Goal: Information Seeking & Learning: Learn about a topic

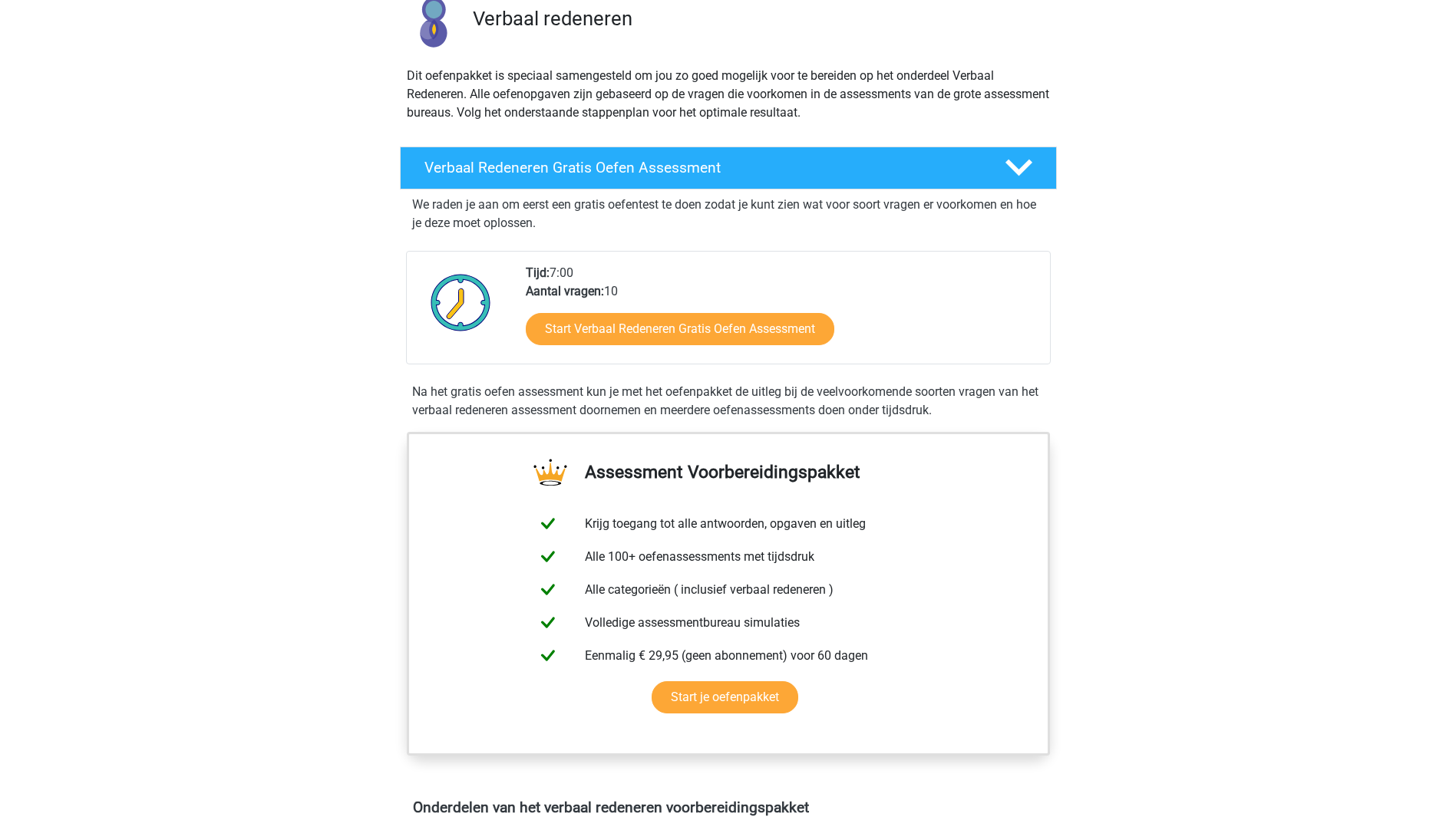
scroll to position [154, 0]
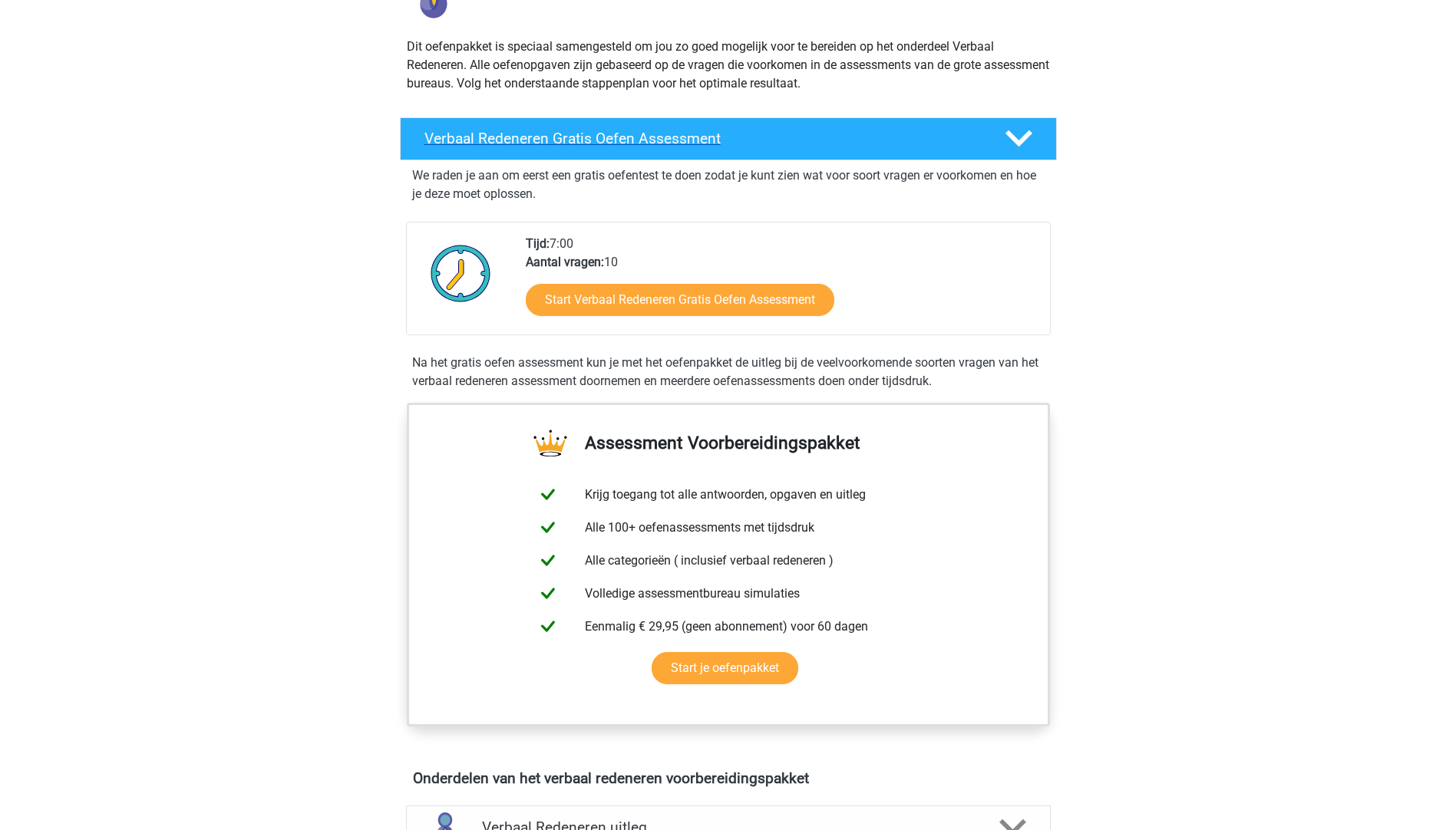
click at [1022, 133] on icon at bounding box center [1019, 138] width 27 height 27
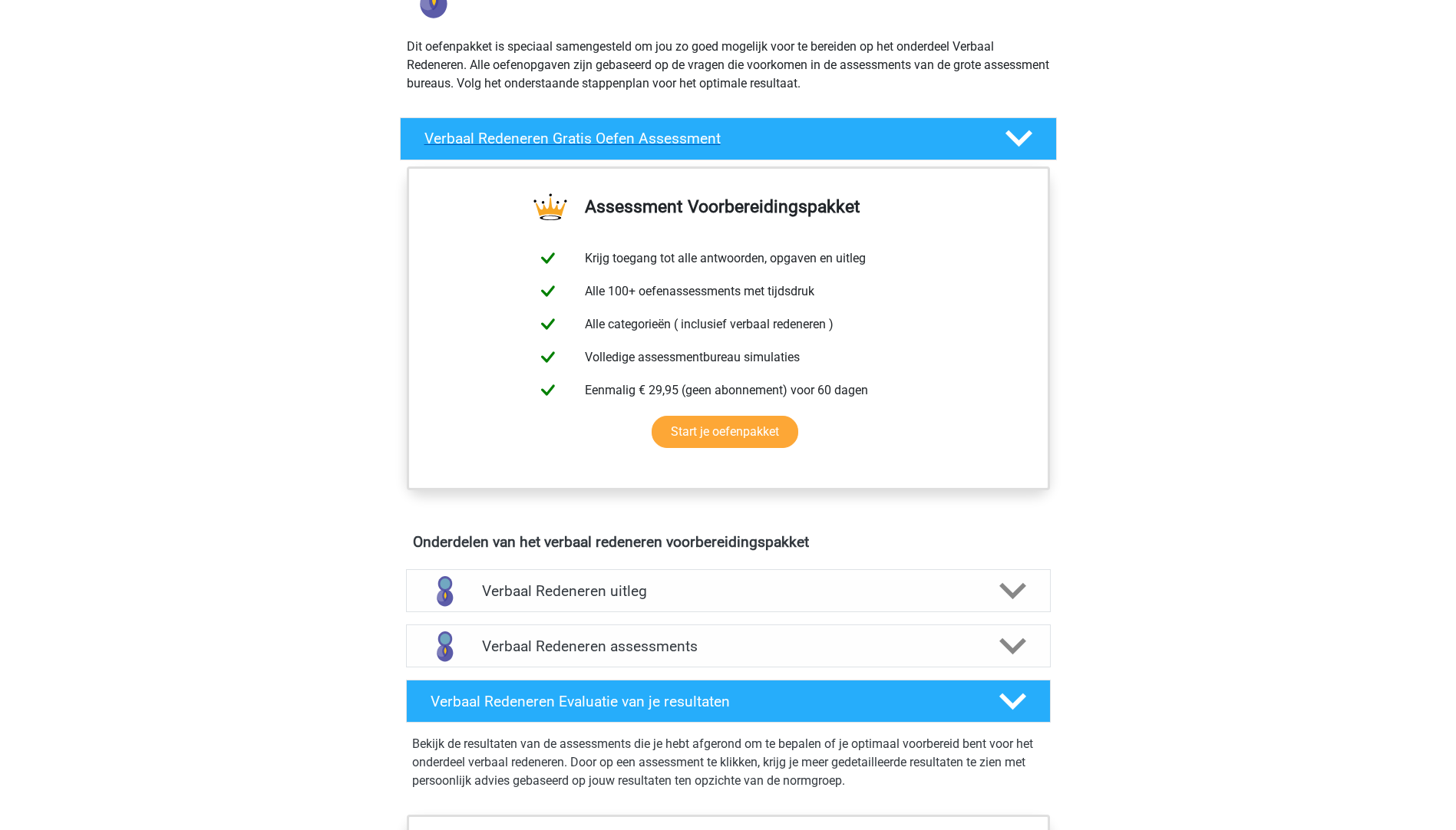
click at [1022, 133] on icon at bounding box center [1019, 138] width 27 height 27
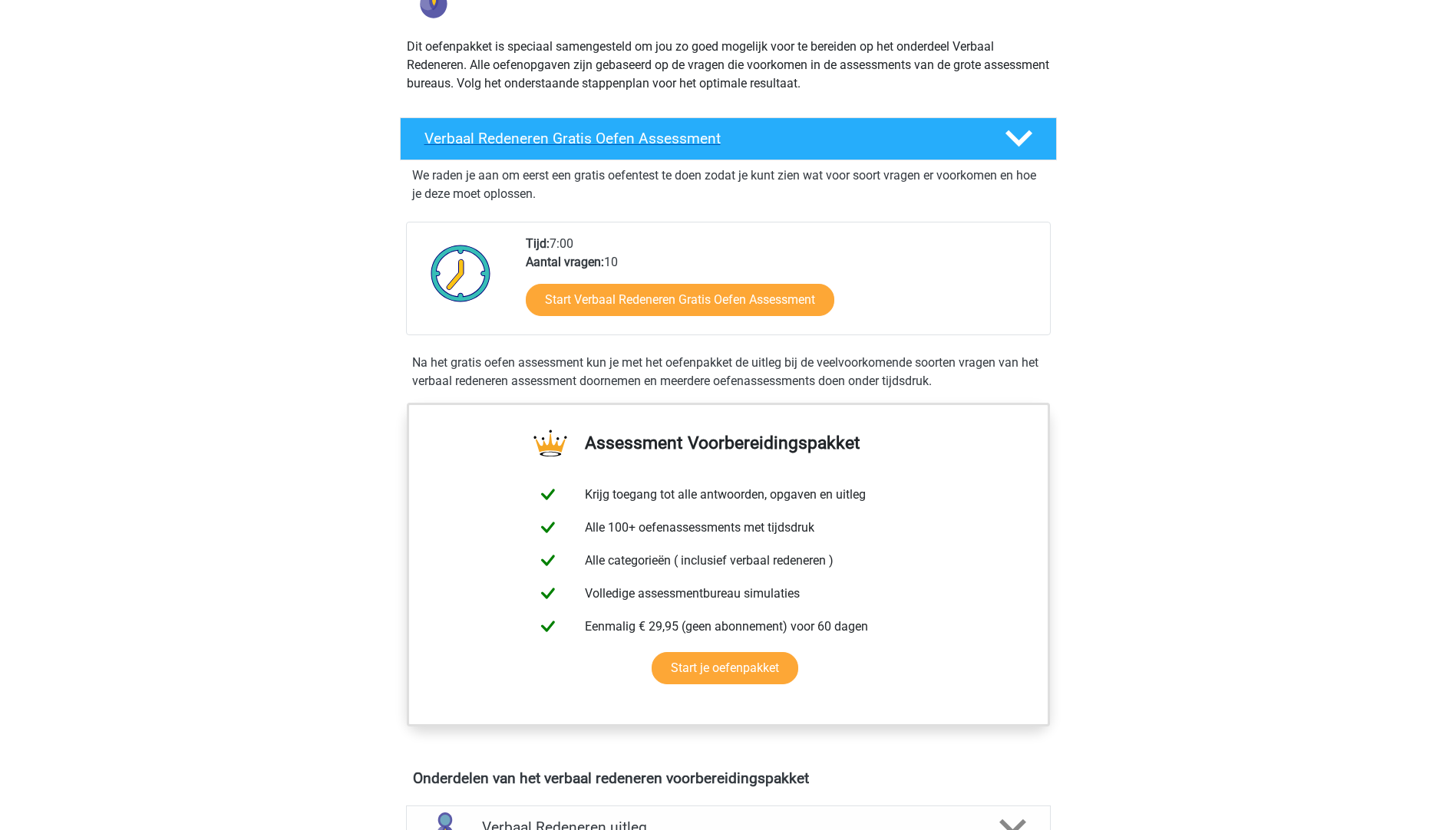
click at [593, 137] on h4 "Verbaal Redeneren Gratis Oefen Assessment" at bounding box center [702, 139] width 556 height 18
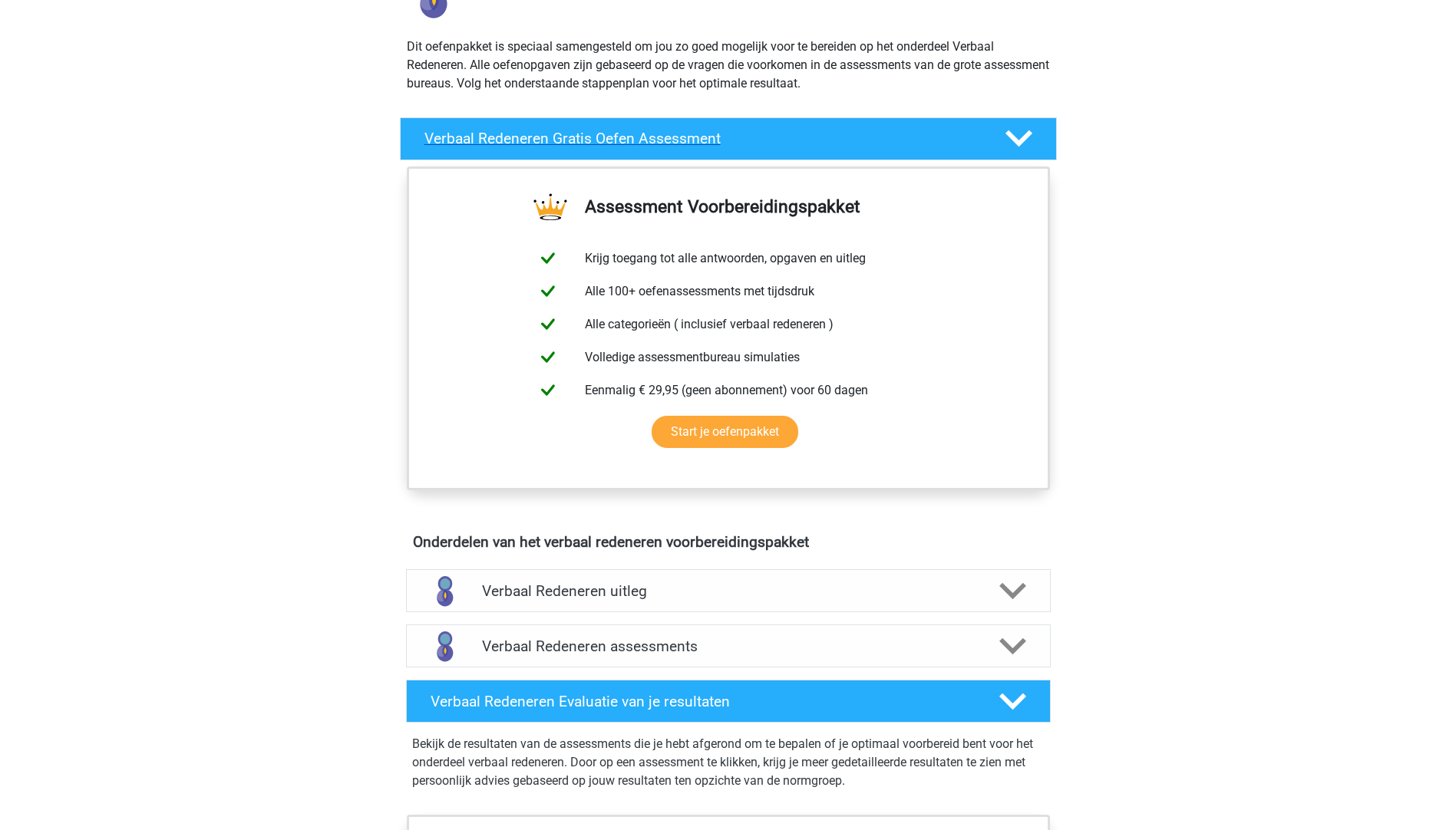
click at [1013, 140] on polygon at bounding box center [1019, 139] width 27 height 17
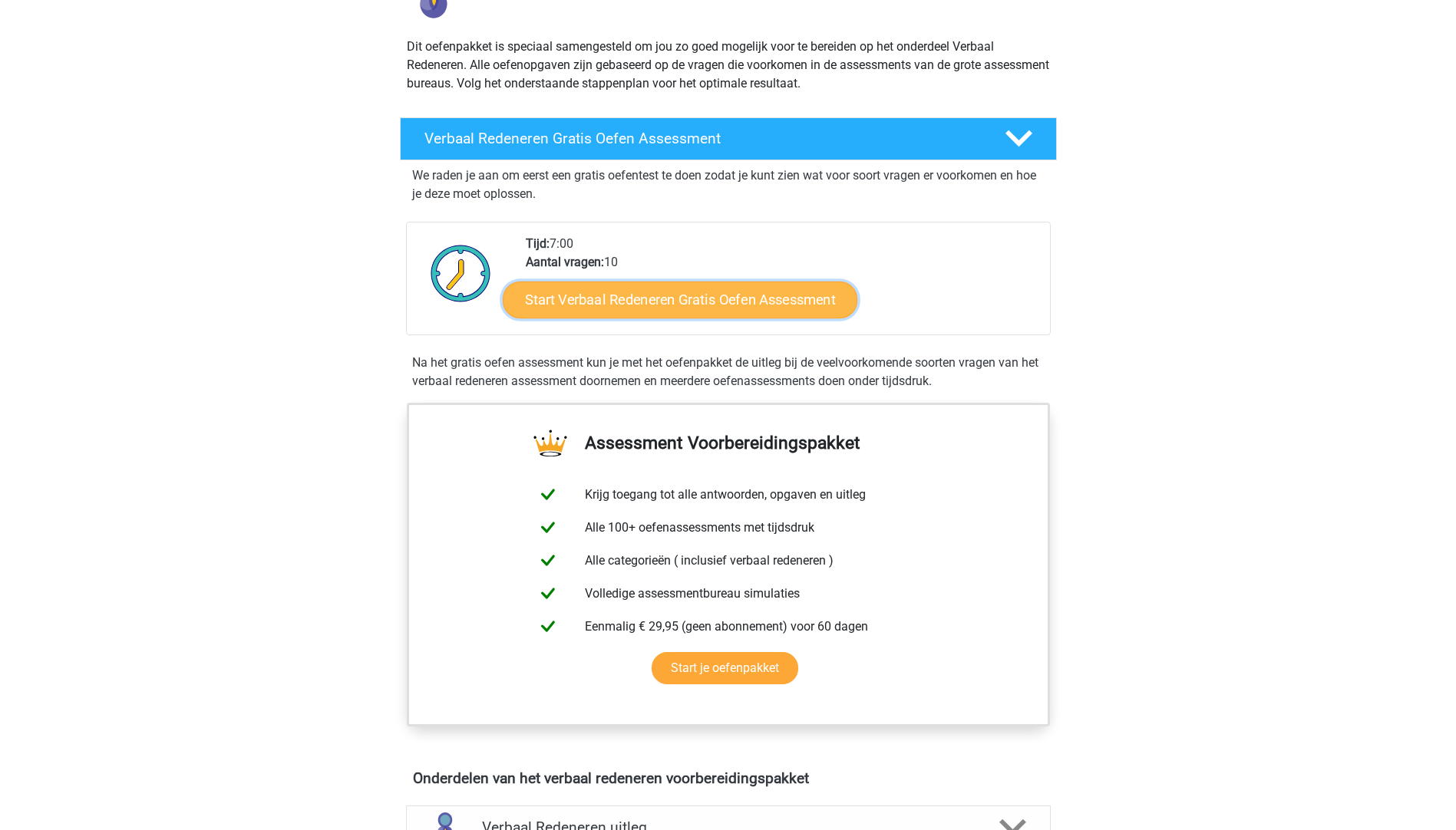
click at [666, 300] on link "Start Verbaal Redeneren Gratis Oefen Assessment" at bounding box center [680, 300] width 355 height 37
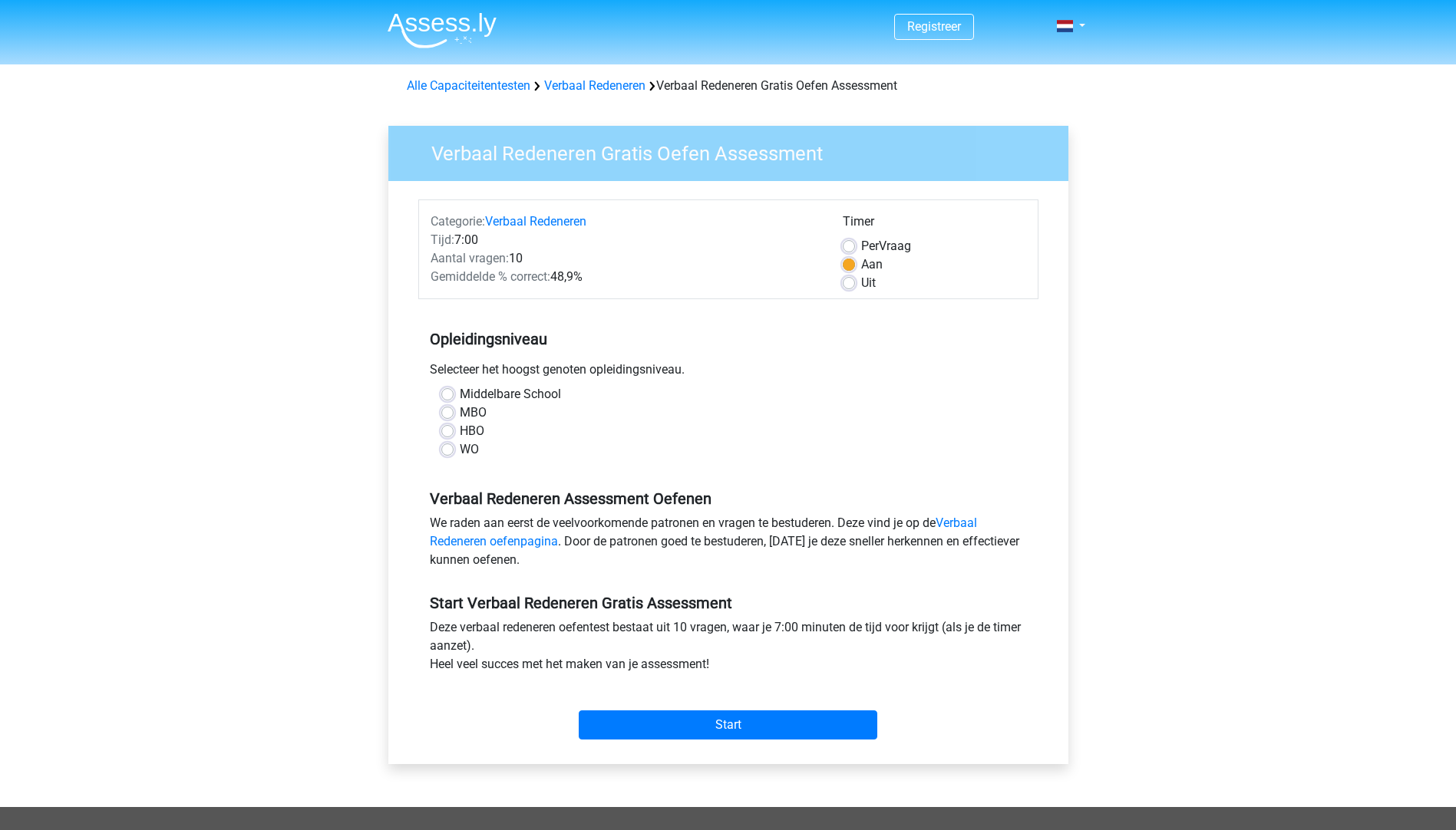
click at [459, 447] on label "WO" at bounding box center [469, 450] width 19 height 18
click at [448, 447] on input "WO" at bounding box center [447, 448] width 12 height 15
radio input "true"
click at [459, 413] on label "MBO" at bounding box center [472, 413] width 27 height 18
click at [449, 413] on input "MBO" at bounding box center [447, 411] width 12 height 15
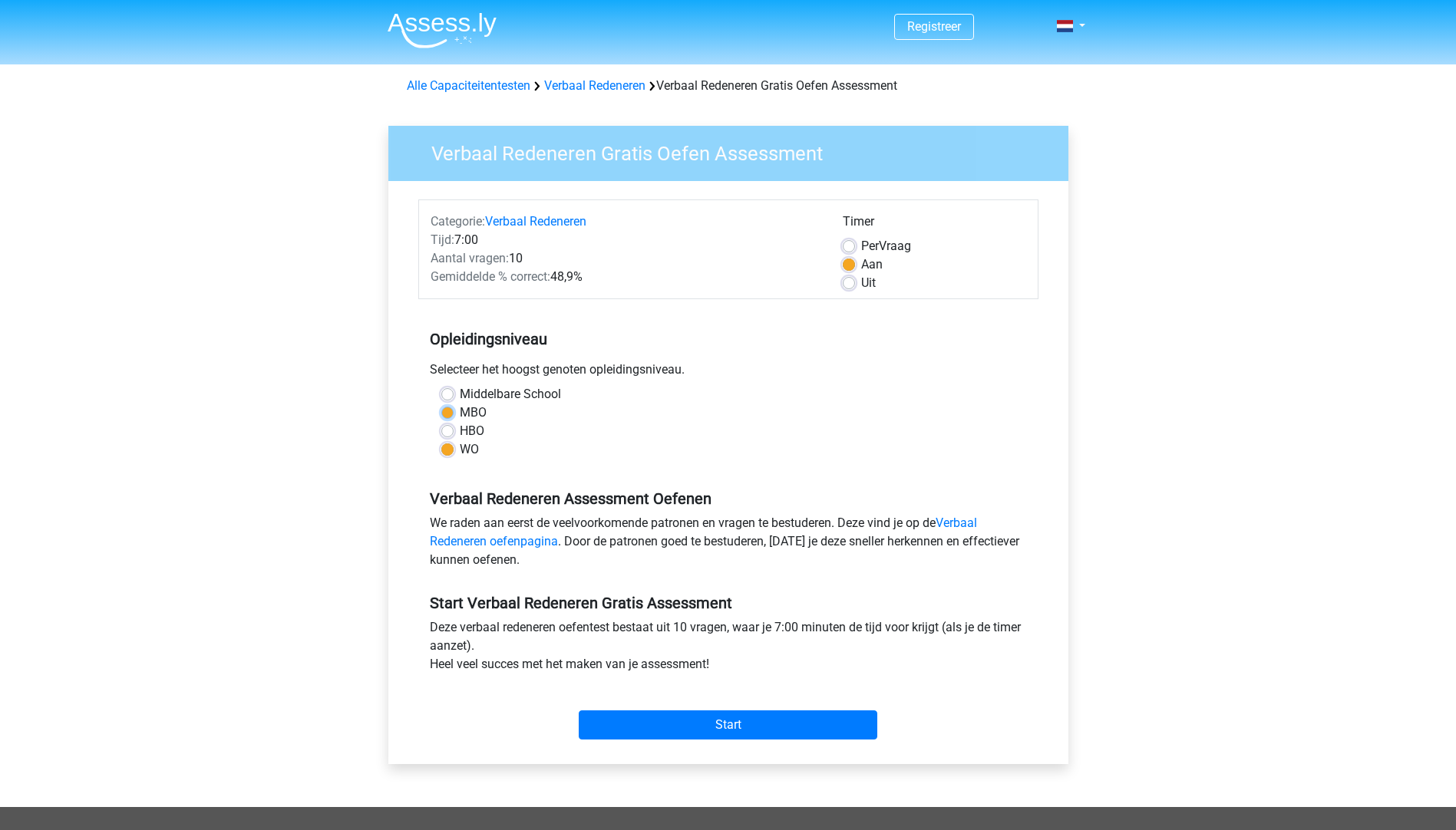
radio input "true"
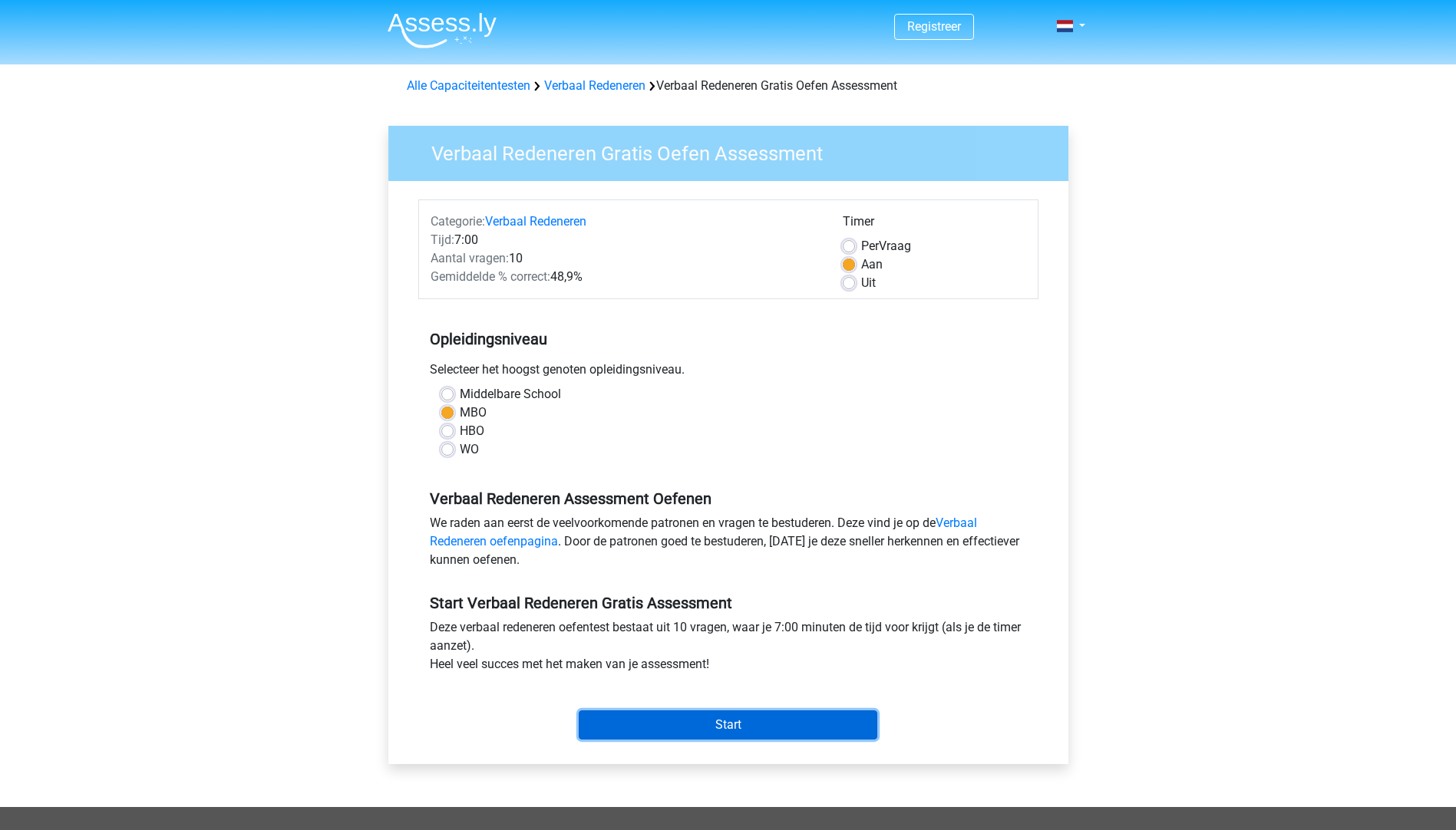
click at [724, 725] on input "Start" at bounding box center [728, 725] width 299 height 29
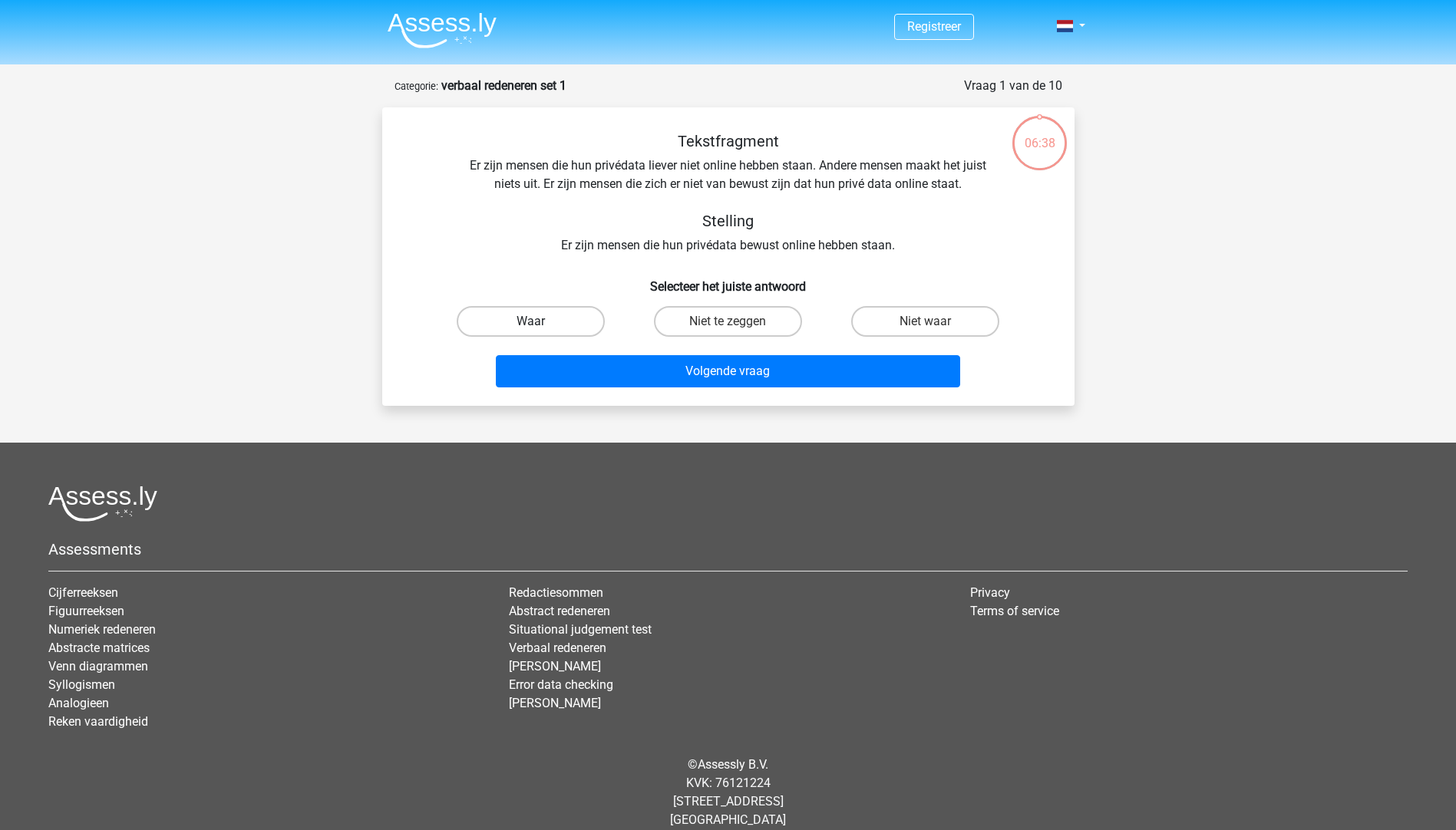
click at [528, 321] on label "Waar" at bounding box center [530, 321] width 148 height 31
click at [530, 321] on input "Waar" at bounding box center [535, 326] width 10 height 10
radio input "true"
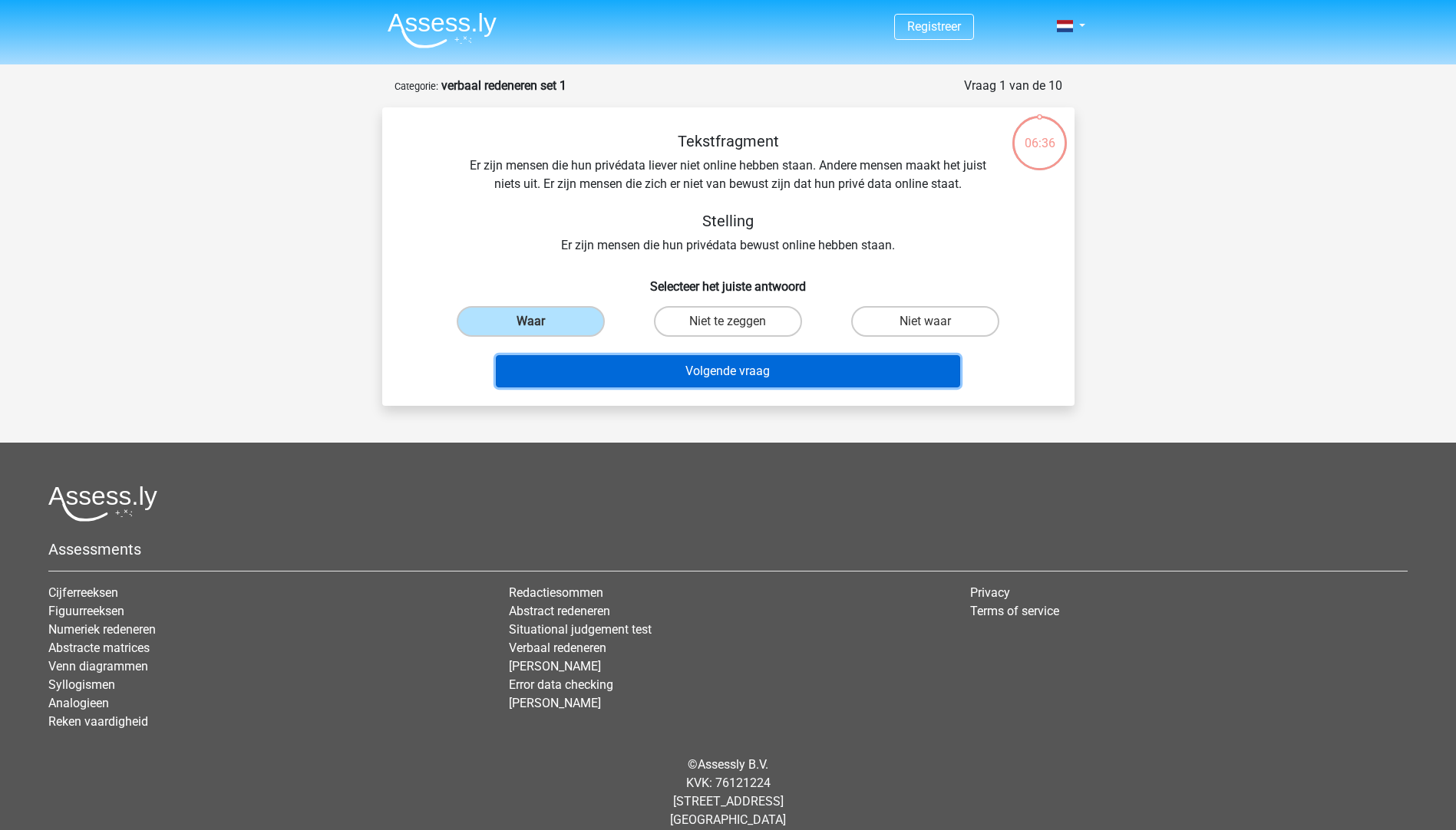
click at [718, 374] on button "Volgende vraag" at bounding box center [727, 372] width 465 height 32
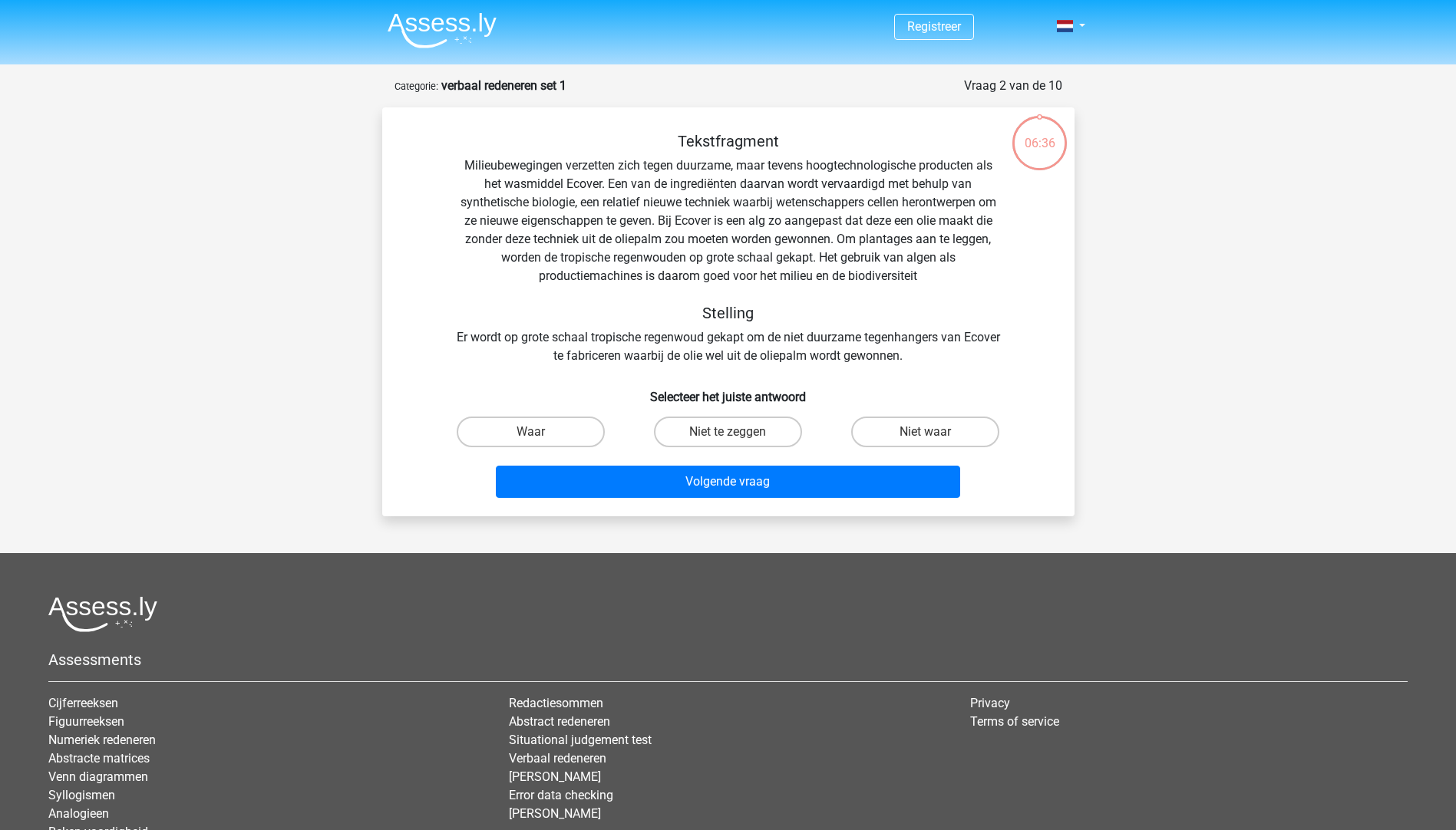
scroll to position [76, 0]
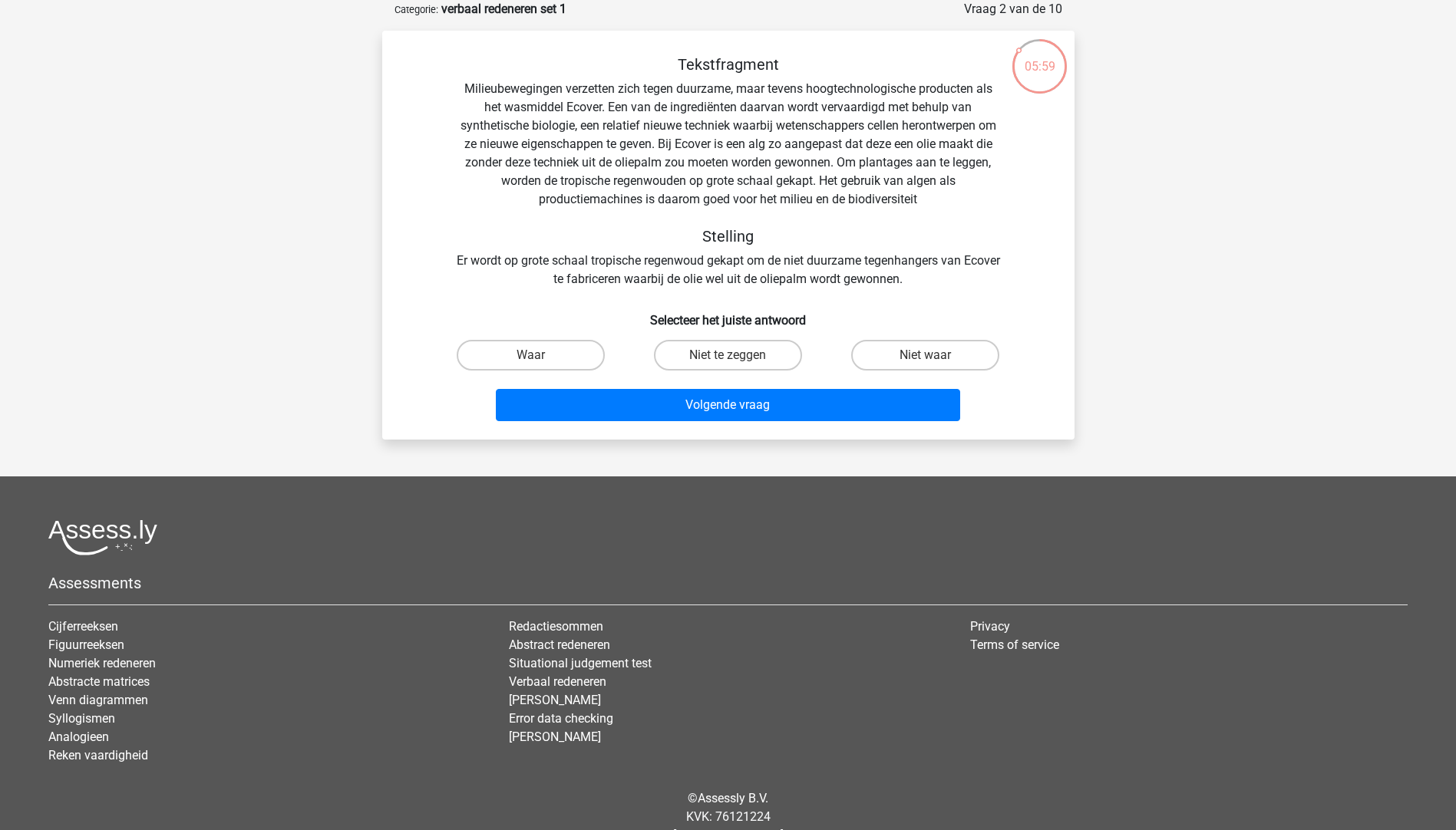
click at [532, 360] on input "Waar" at bounding box center [535, 360] width 10 height 10
radio input "true"
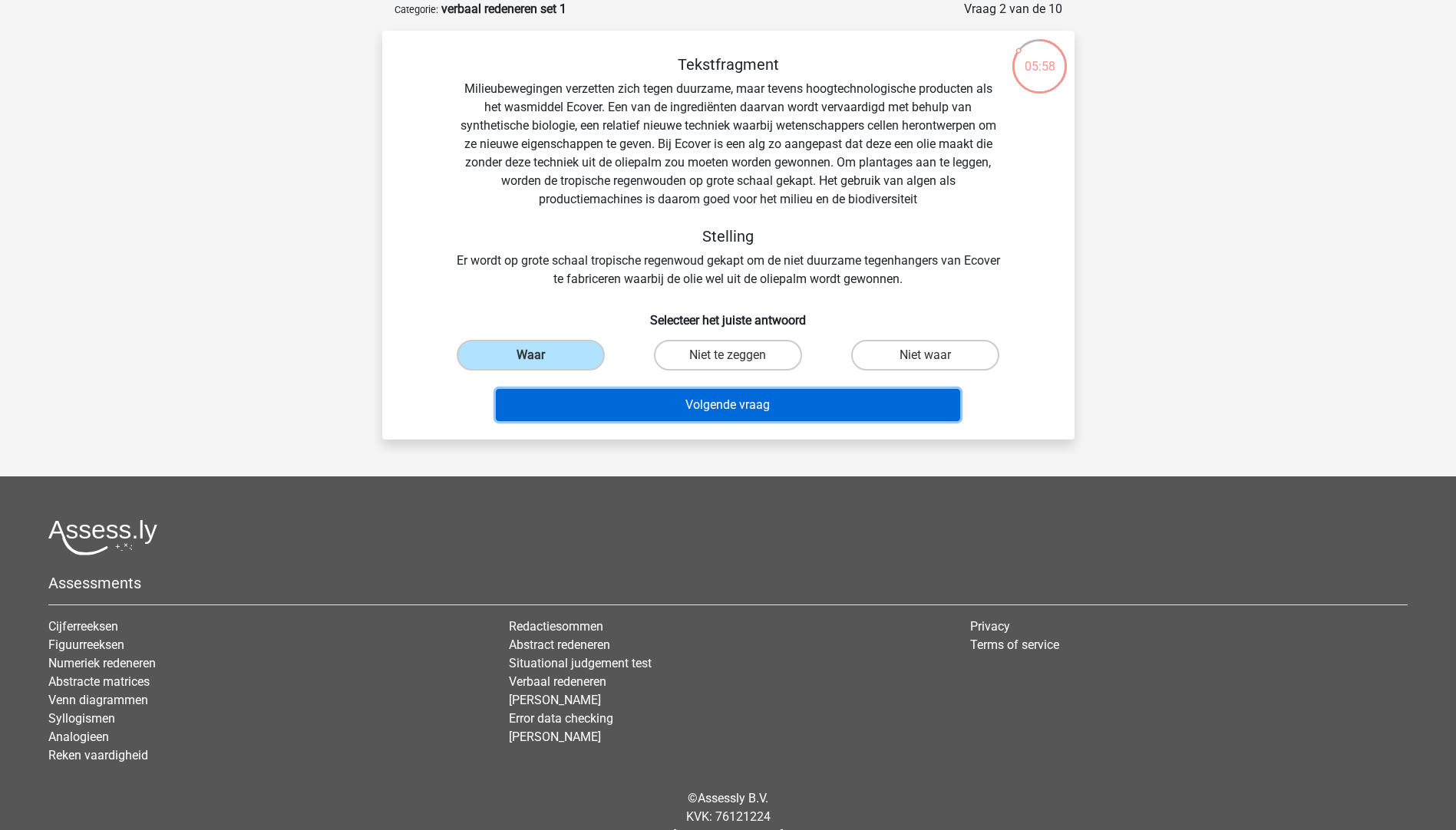
click at [710, 410] on button "Volgende vraag" at bounding box center [727, 405] width 465 height 32
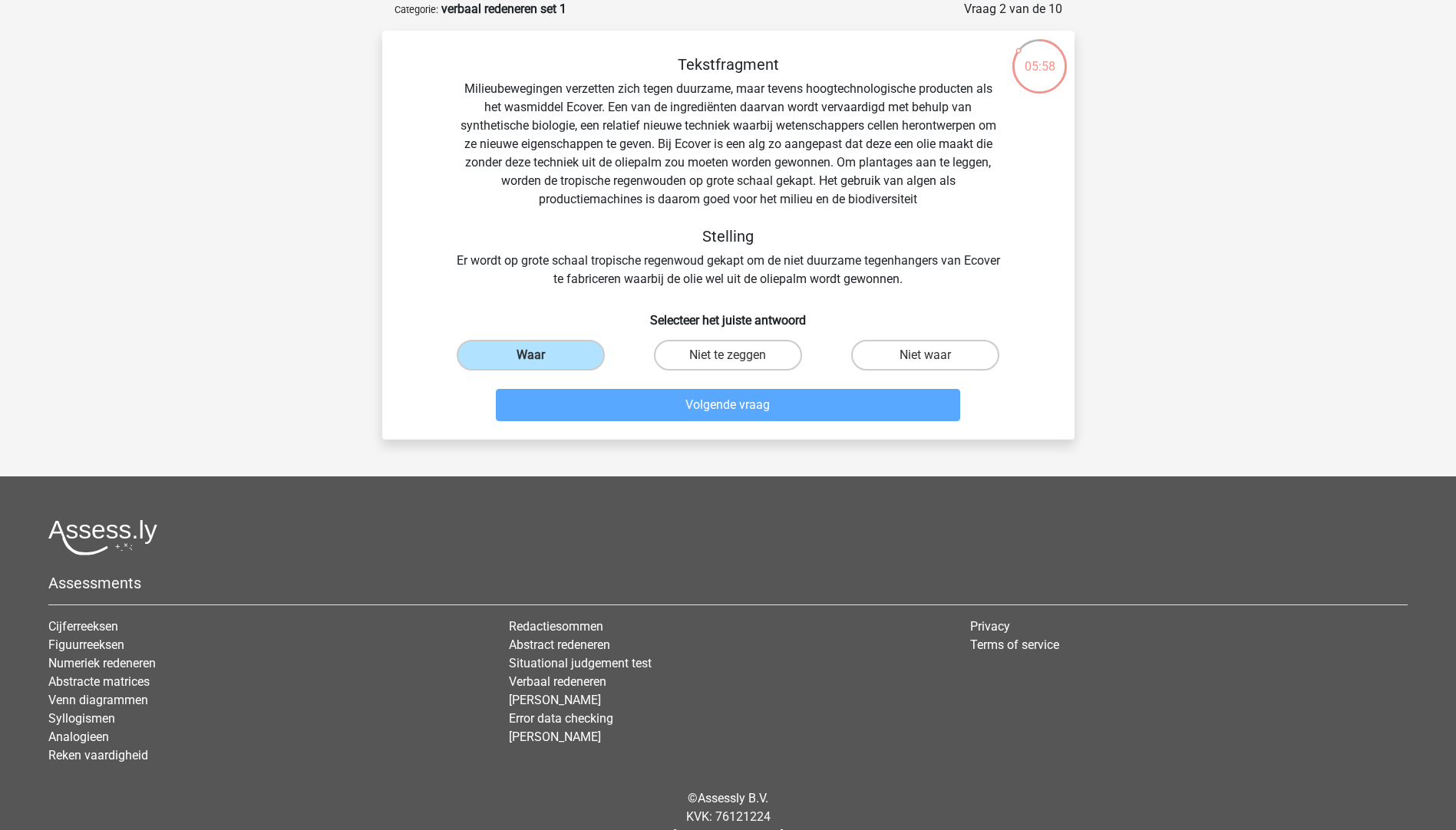
scroll to position [54, 0]
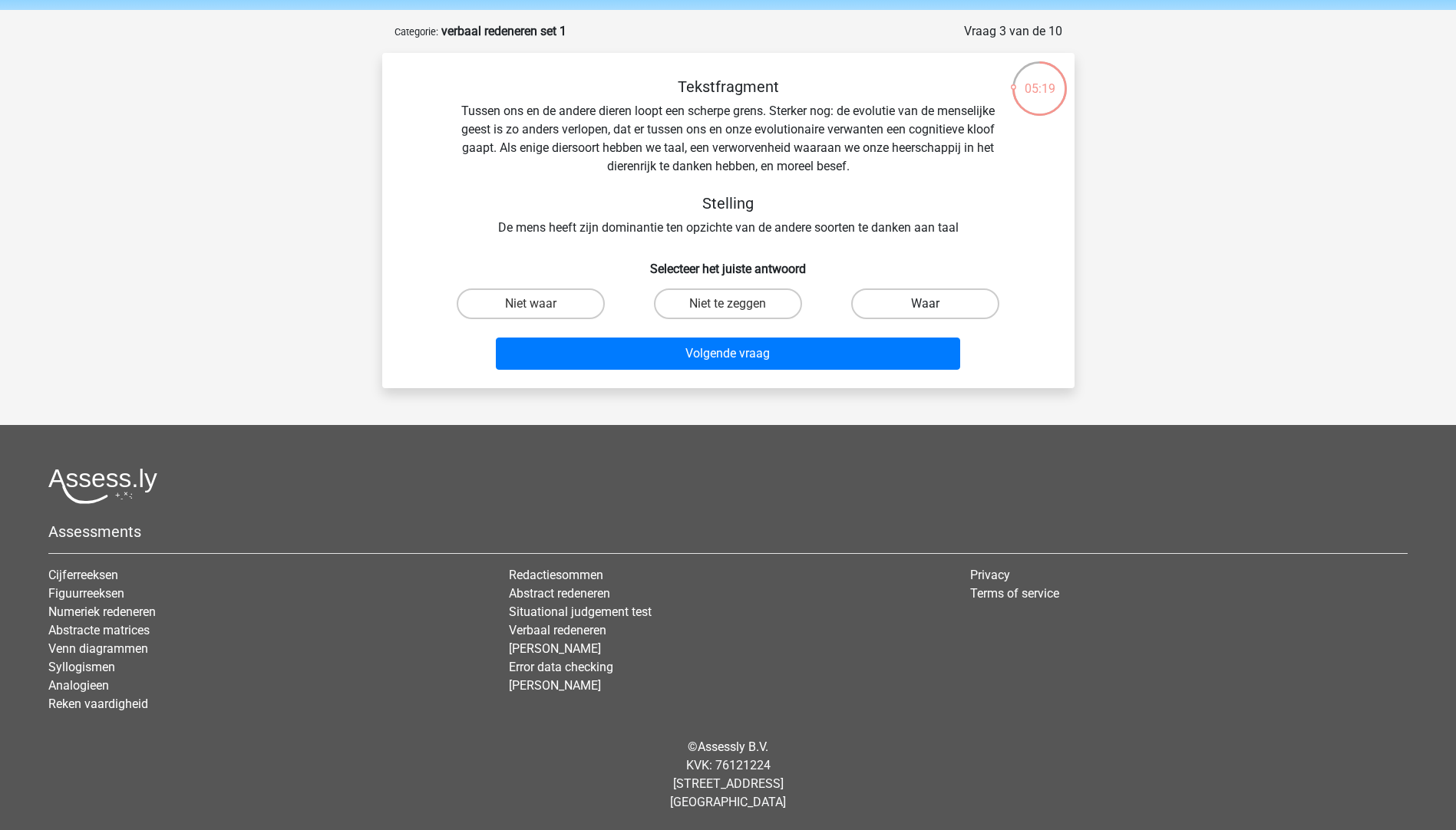
click at [918, 304] on label "Waar" at bounding box center [925, 304] width 148 height 31
click at [926, 304] on input "Waar" at bounding box center [930, 308] width 10 height 10
radio input "true"
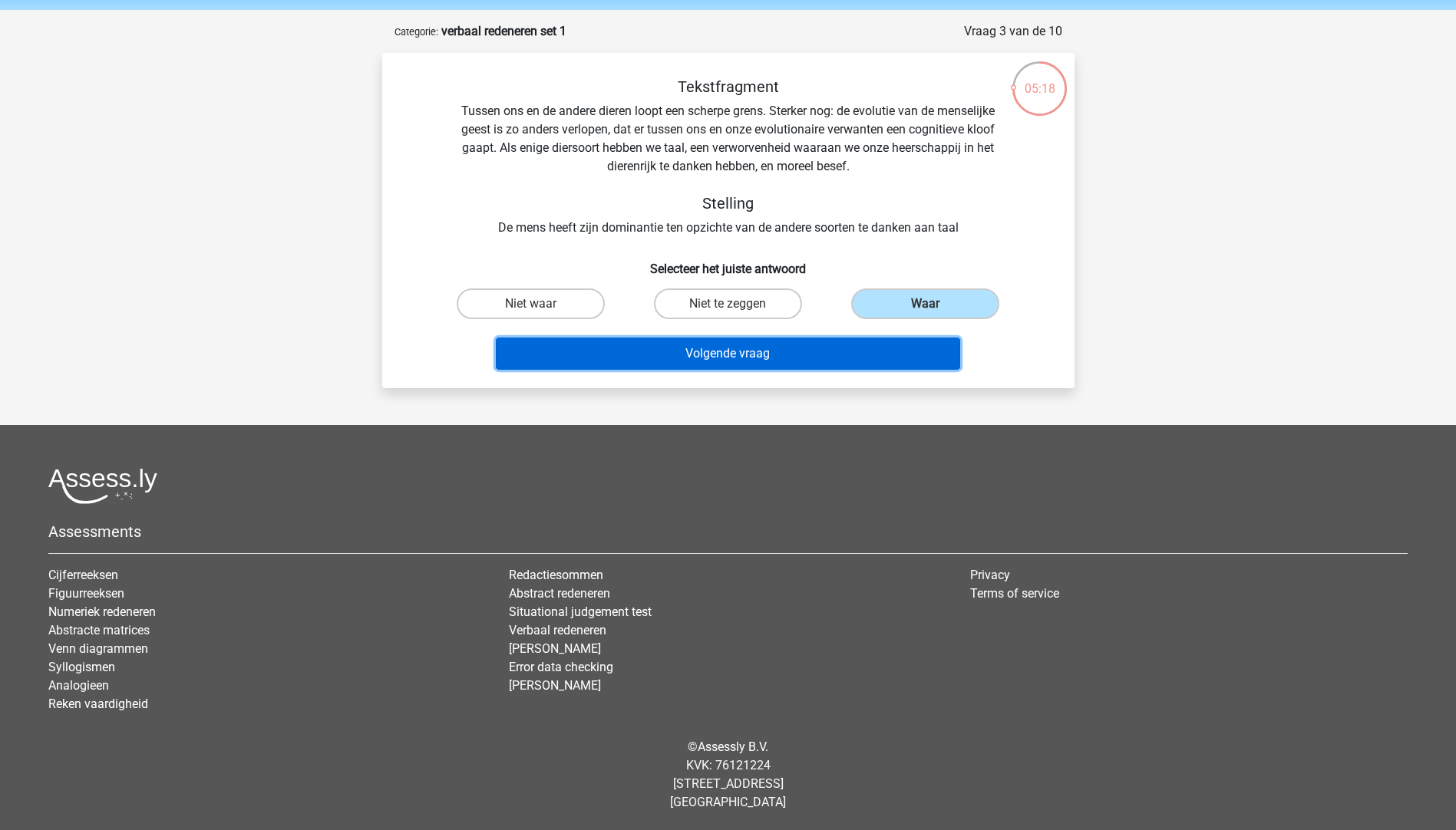
click at [763, 354] on button "Volgende vraag" at bounding box center [727, 353] width 465 height 32
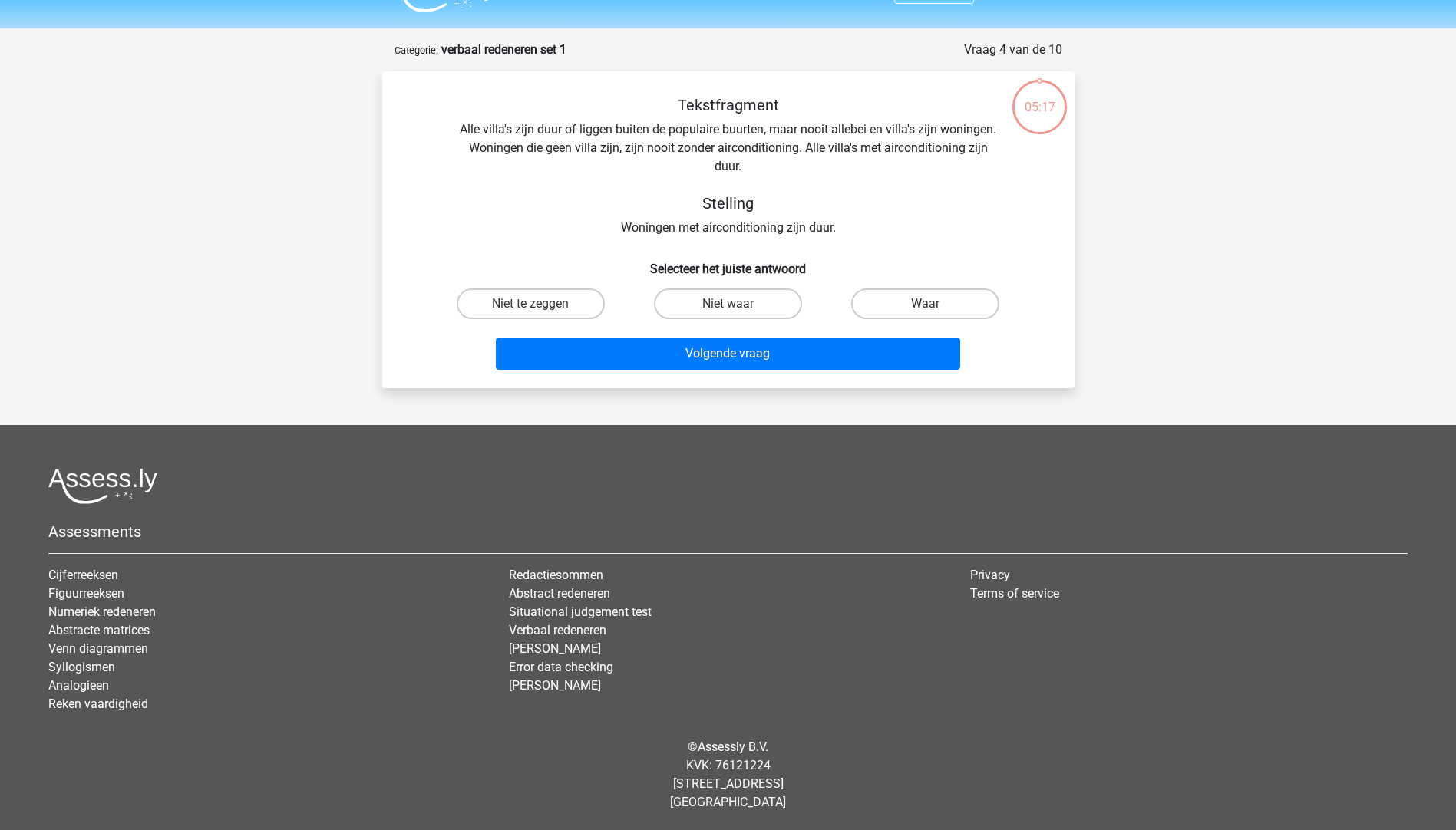
scroll to position [36, 0]
click at [766, 309] on label "Niet waar" at bounding box center [727, 304] width 148 height 31
click at [738, 309] on input "Niet waar" at bounding box center [732, 308] width 10 height 10
radio input "true"
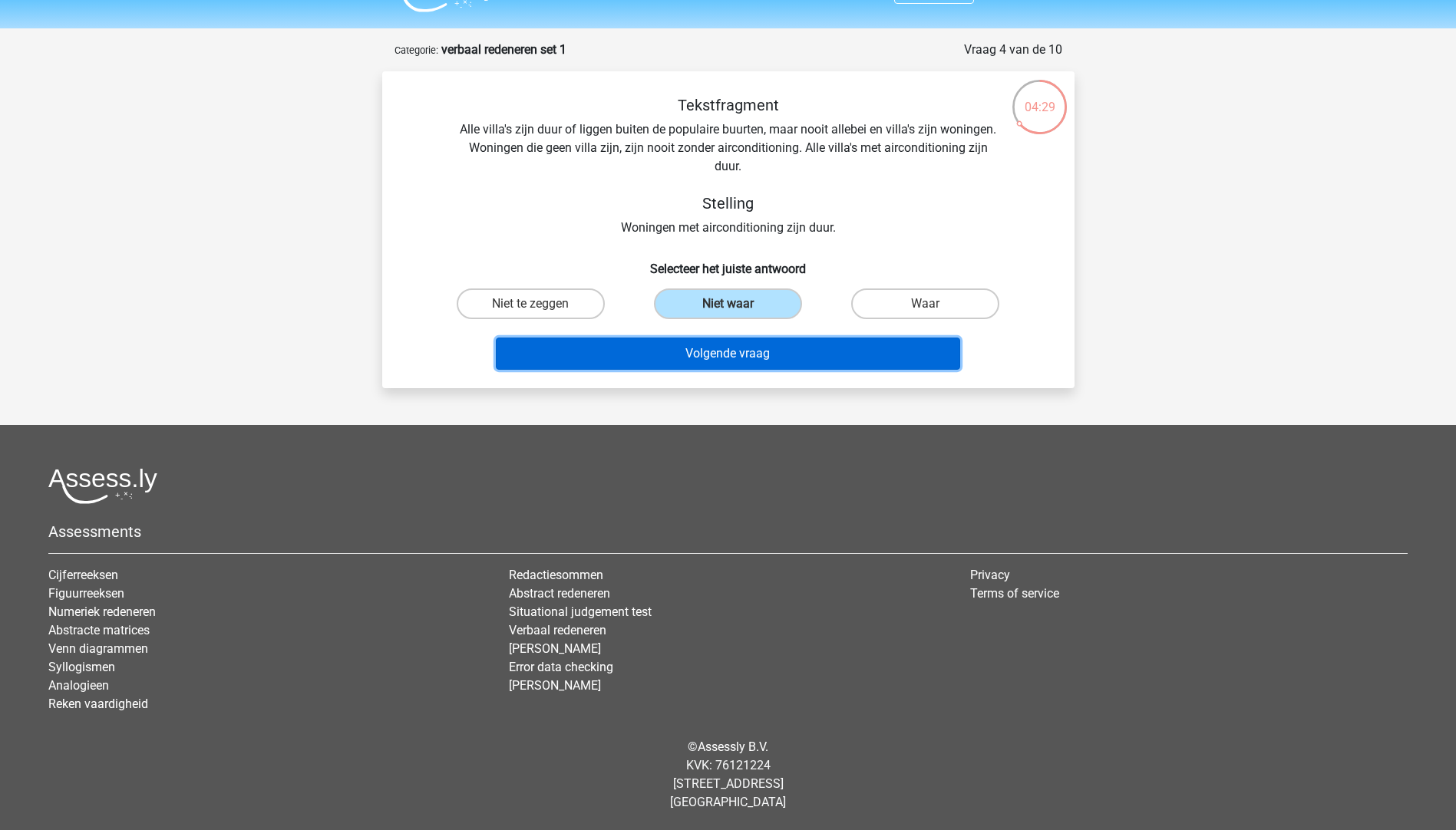
click at [738, 363] on button "Volgende vraag" at bounding box center [727, 353] width 465 height 32
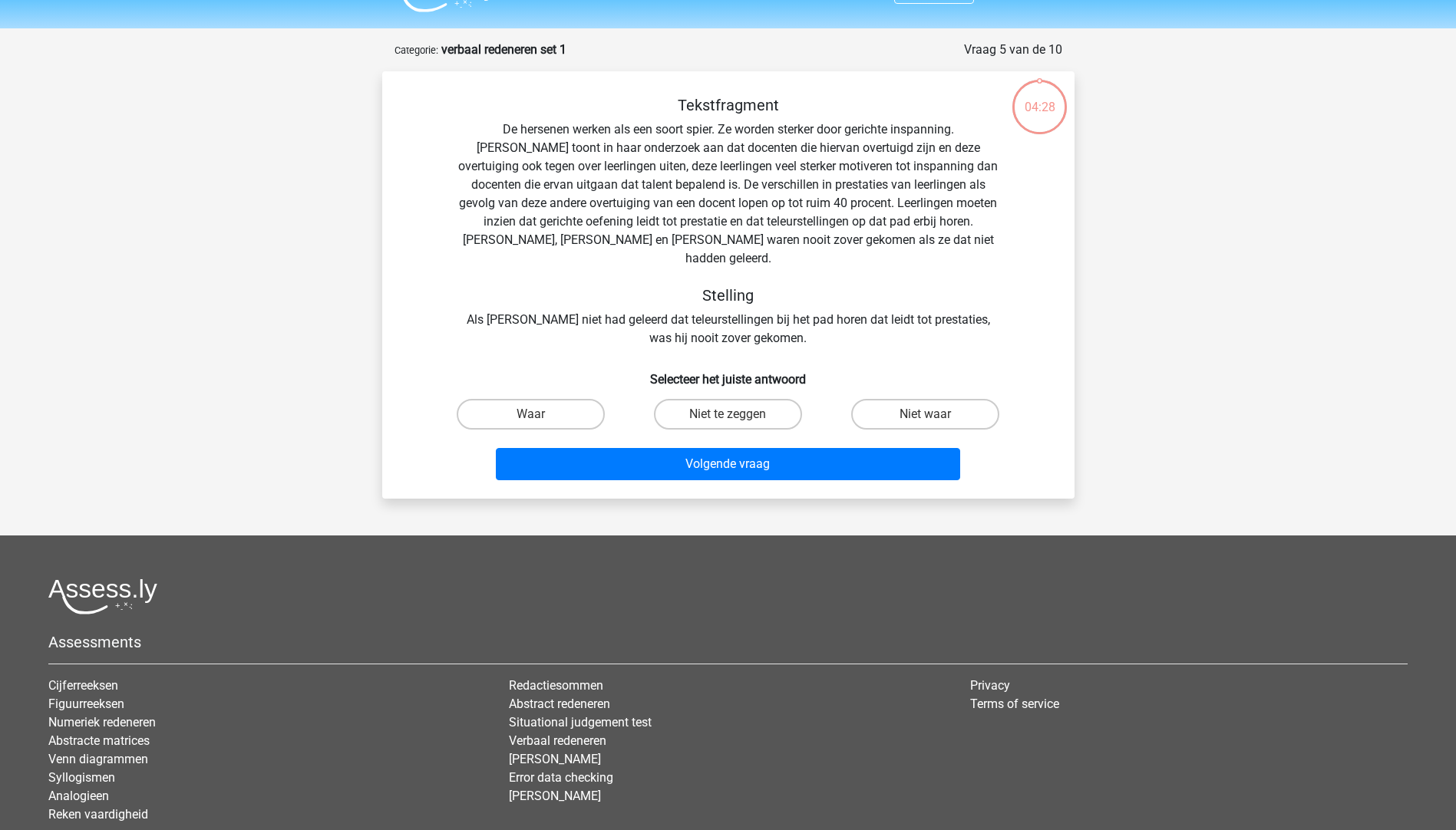
scroll to position [76, 0]
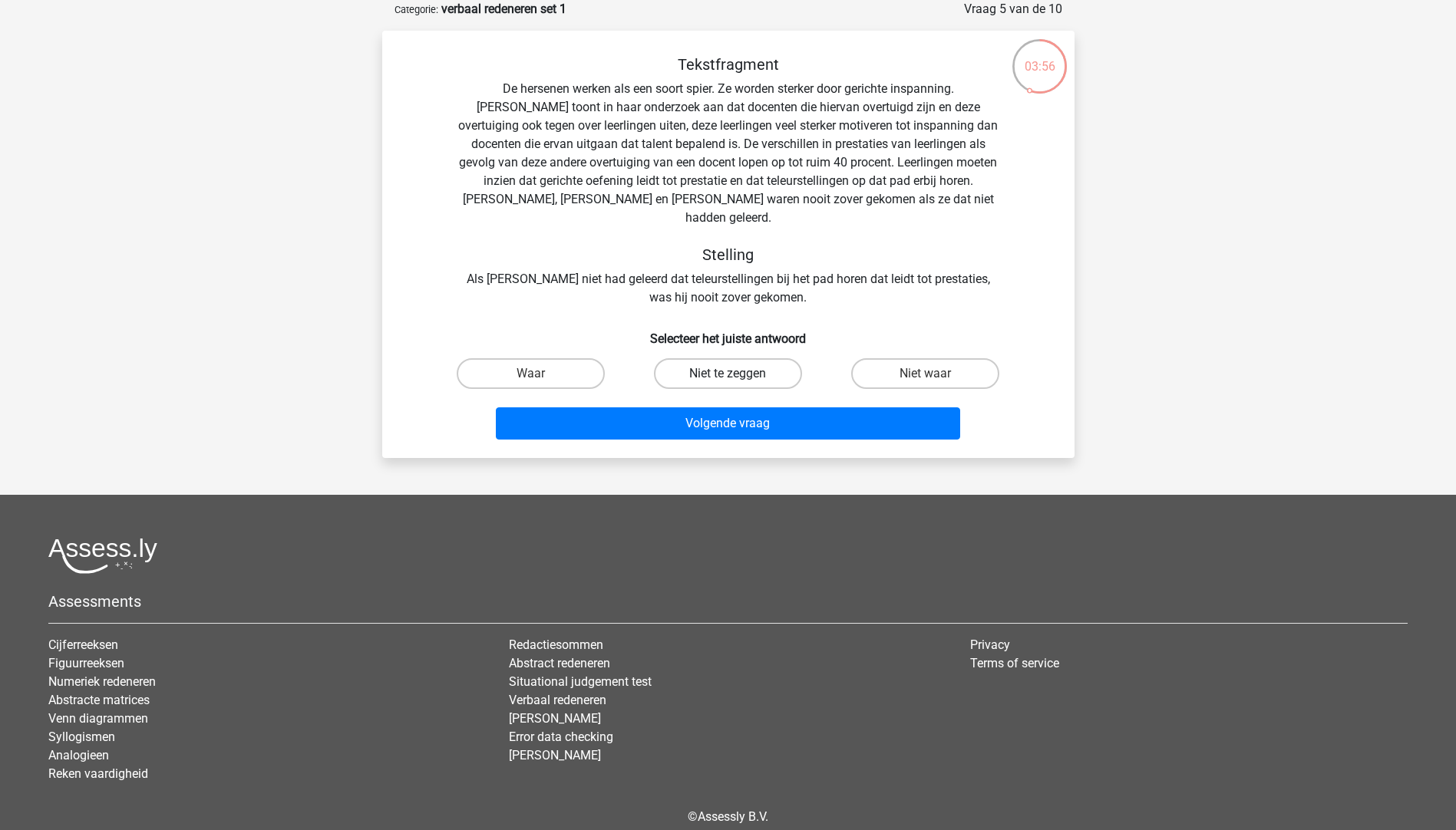
click at [725, 359] on label "Niet te zeggen" at bounding box center [727, 373] width 148 height 31
click at [727, 374] on input "Niet te zeggen" at bounding box center [732, 379] width 10 height 10
radio input "true"
click at [551, 358] on label "Waar" at bounding box center [530, 373] width 148 height 31
click at [540, 374] on input "Waar" at bounding box center [535, 379] width 10 height 10
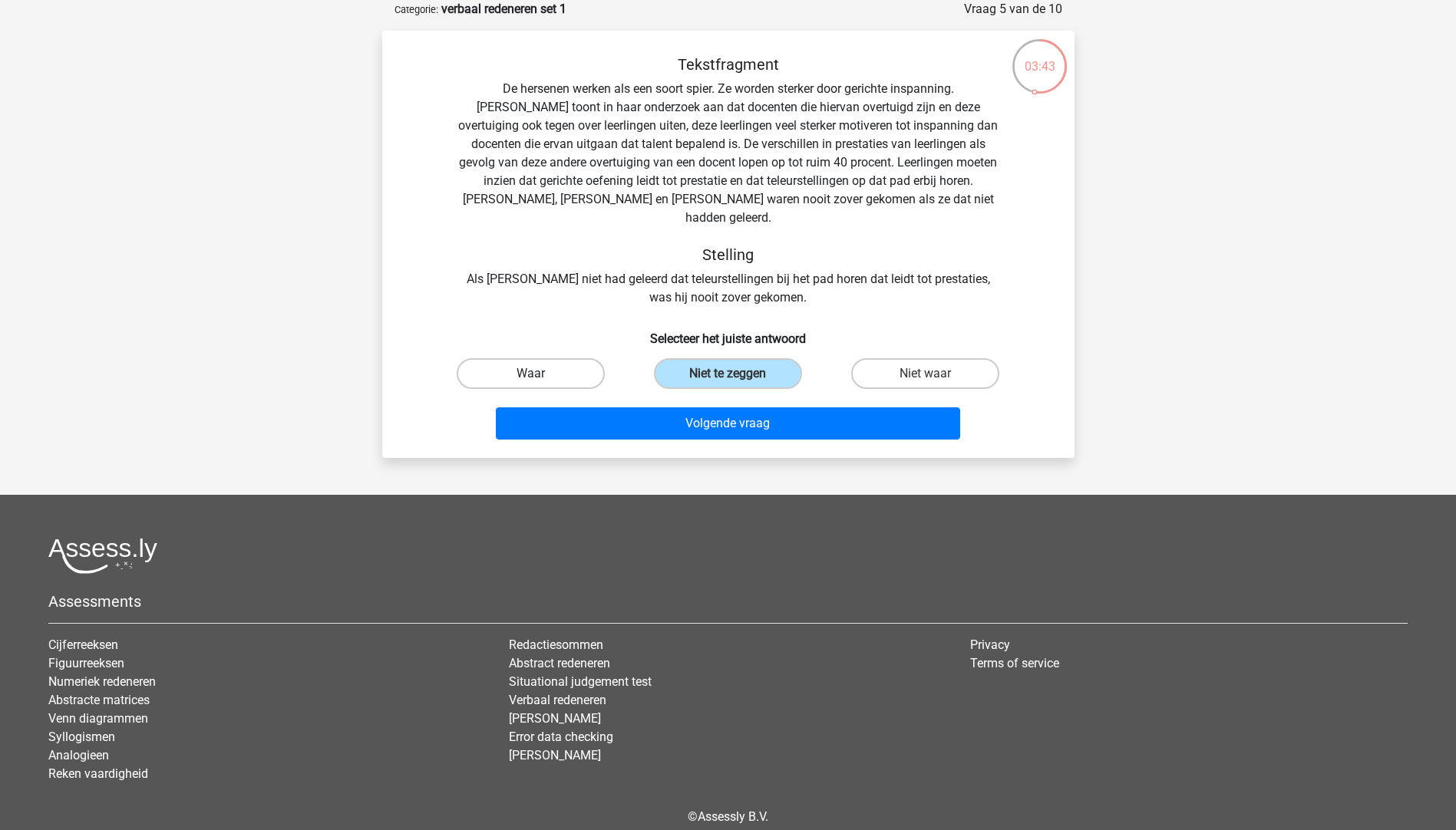
radio input "true"
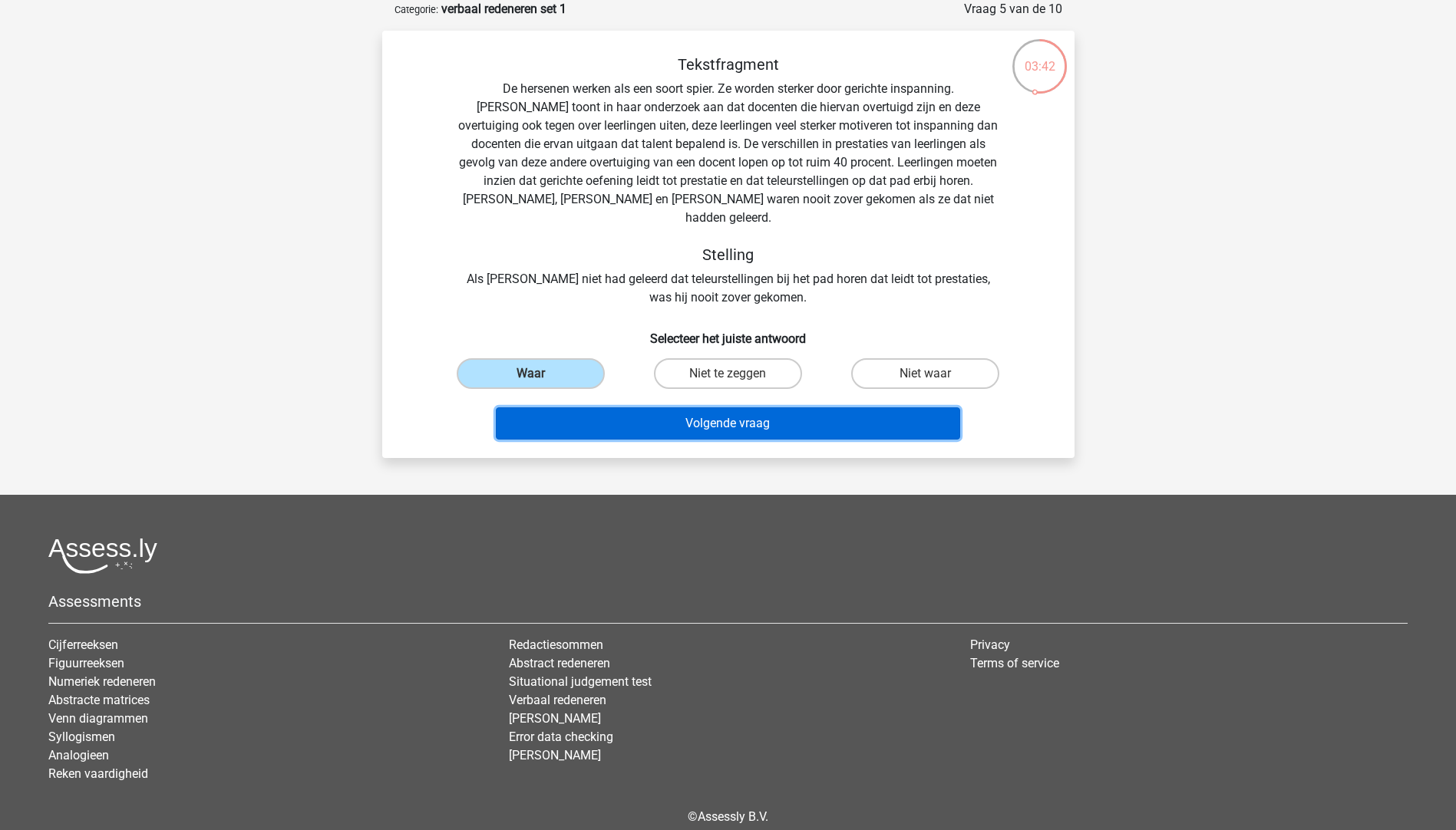
click at [711, 408] on button "Volgende vraag" at bounding box center [727, 423] width 465 height 32
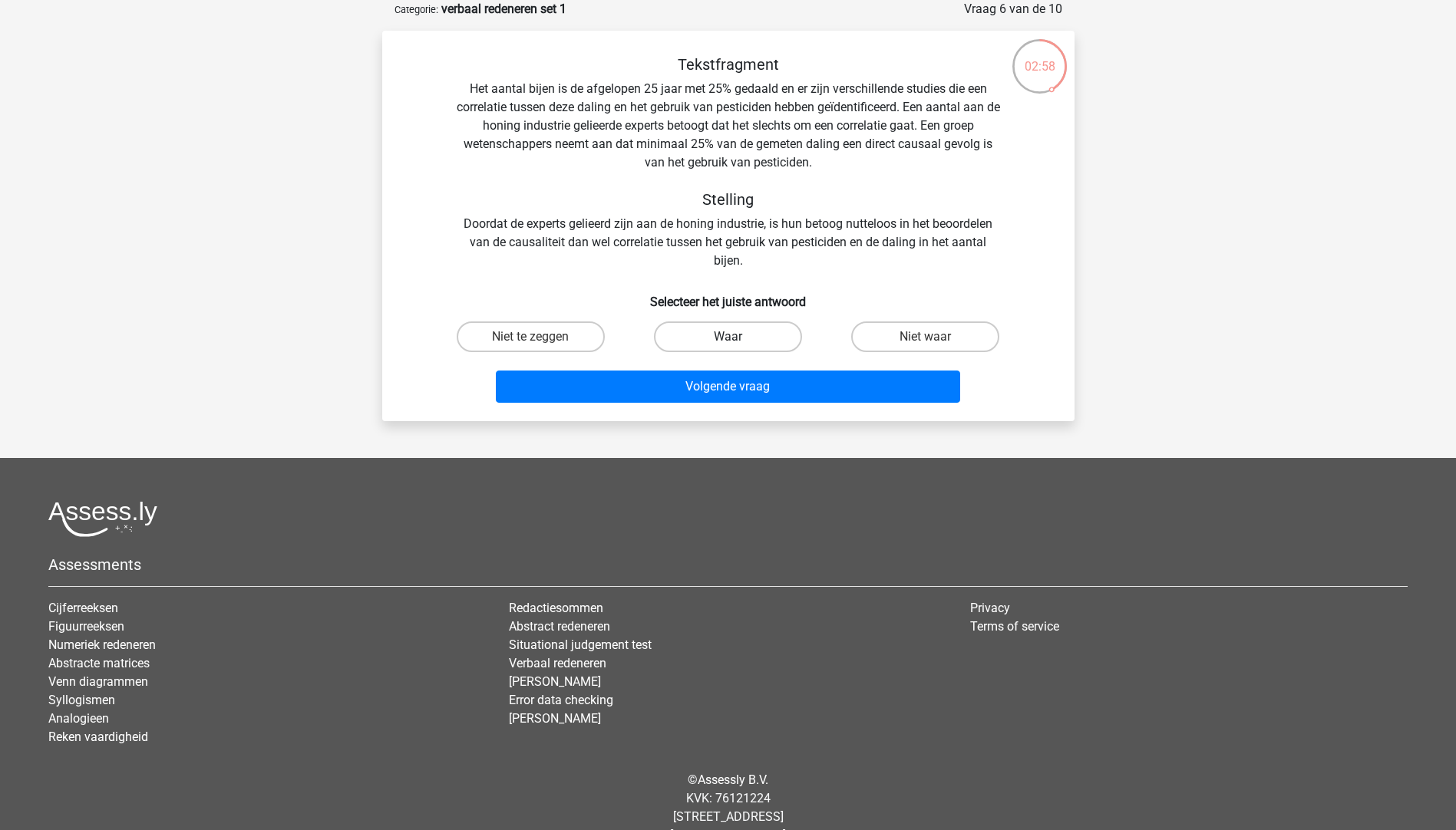
click at [717, 335] on label "Waar" at bounding box center [727, 336] width 148 height 31
click at [727, 337] on input "Waar" at bounding box center [732, 342] width 10 height 10
radio input "true"
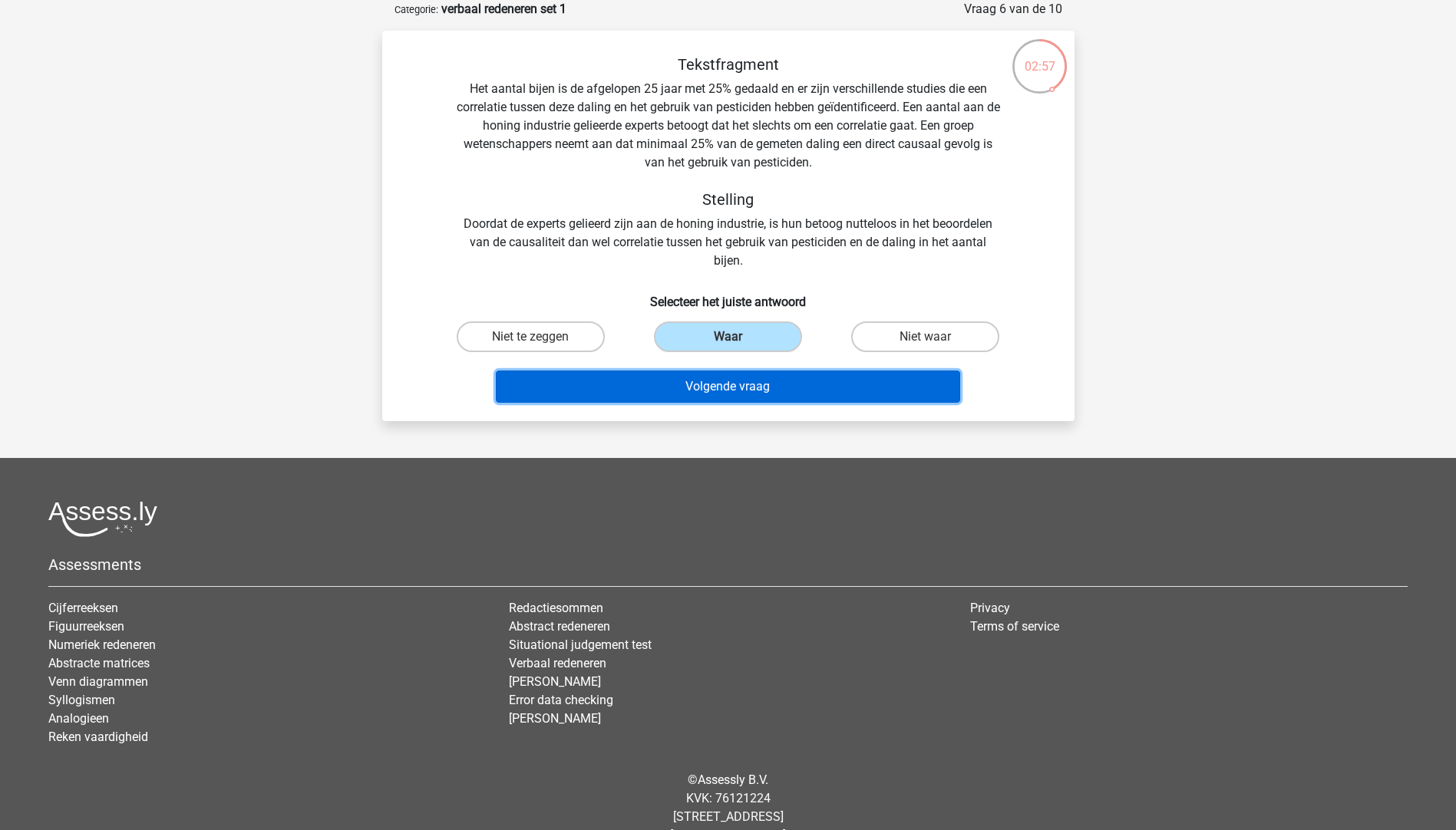
click at [730, 393] on button "Volgende vraag" at bounding box center [727, 386] width 465 height 32
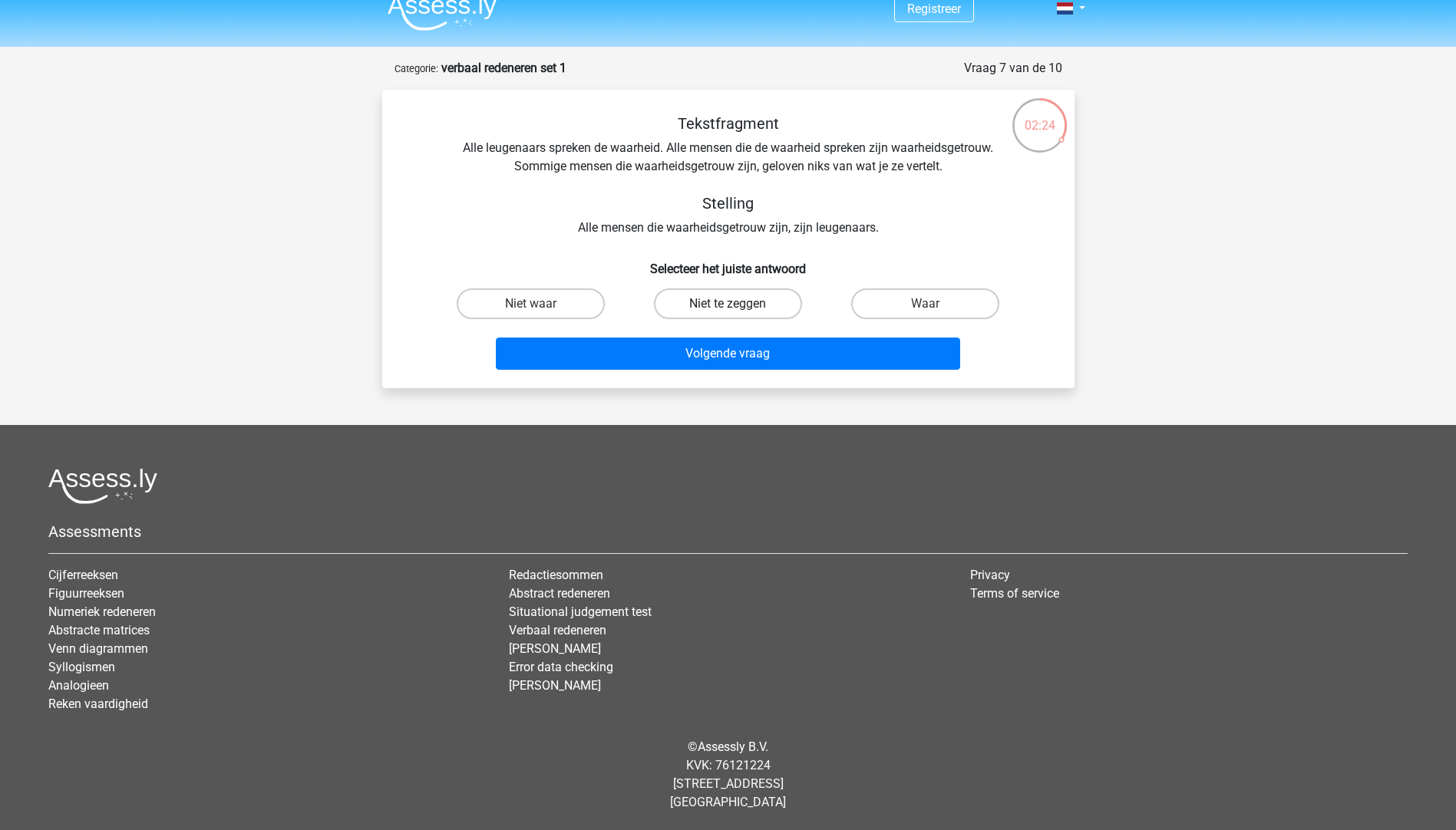
click at [721, 301] on label "Niet te zeggen" at bounding box center [727, 304] width 148 height 31
click at [727, 304] on input "Niet te zeggen" at bounding box center [732, 308] width 10 height 10
radio input "true"
click at [895, 309] on label "Waar" at bounding box center [925, 304] width 148 height 31
click at [926, 309] on input "Waar" at bounding box center [930, 308] width 10 height 10
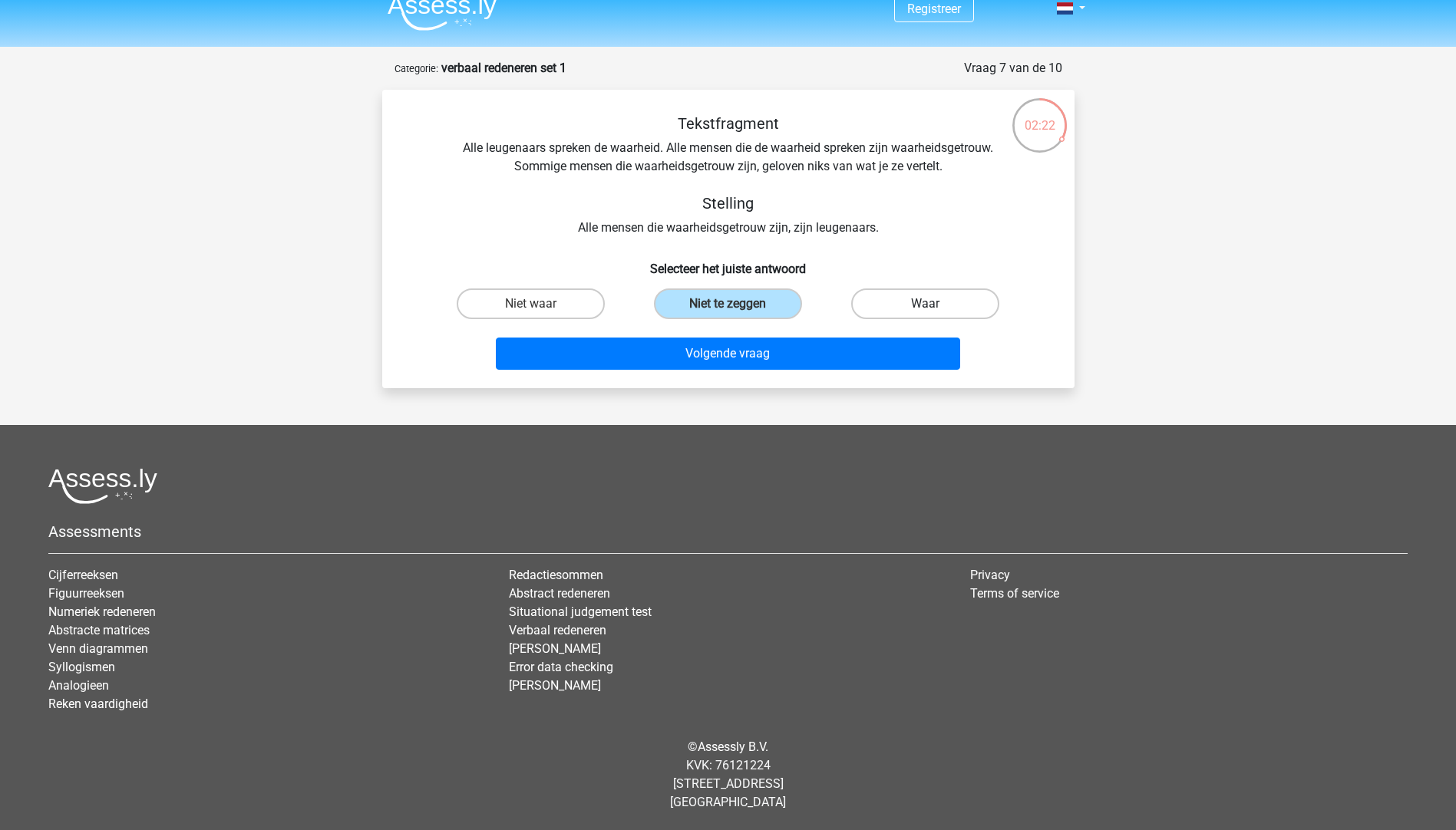
radio input "true"
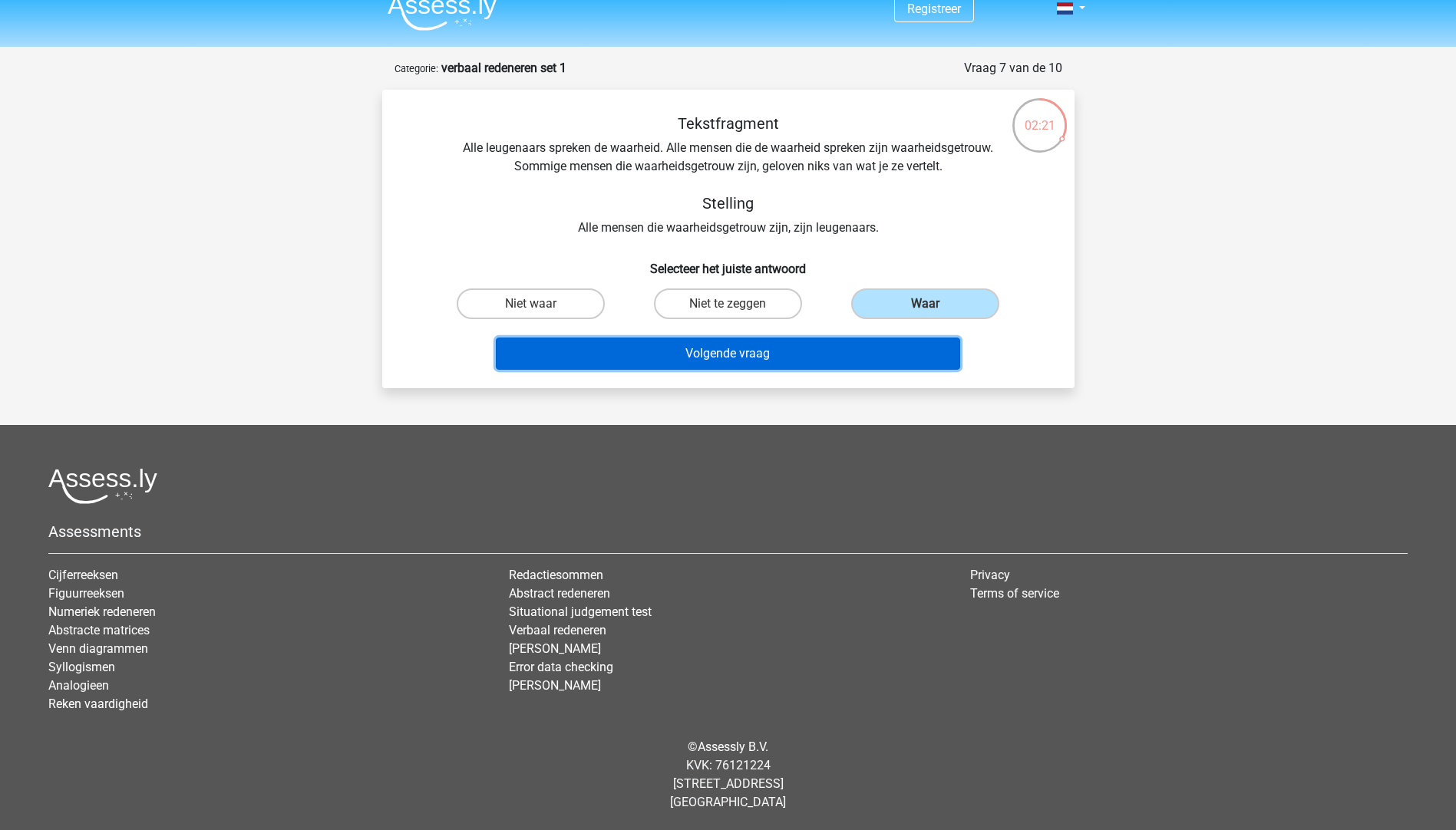
click at [767, 356] on button "Volgende vraag" at bounding box center [727, 353] width 465 height 32
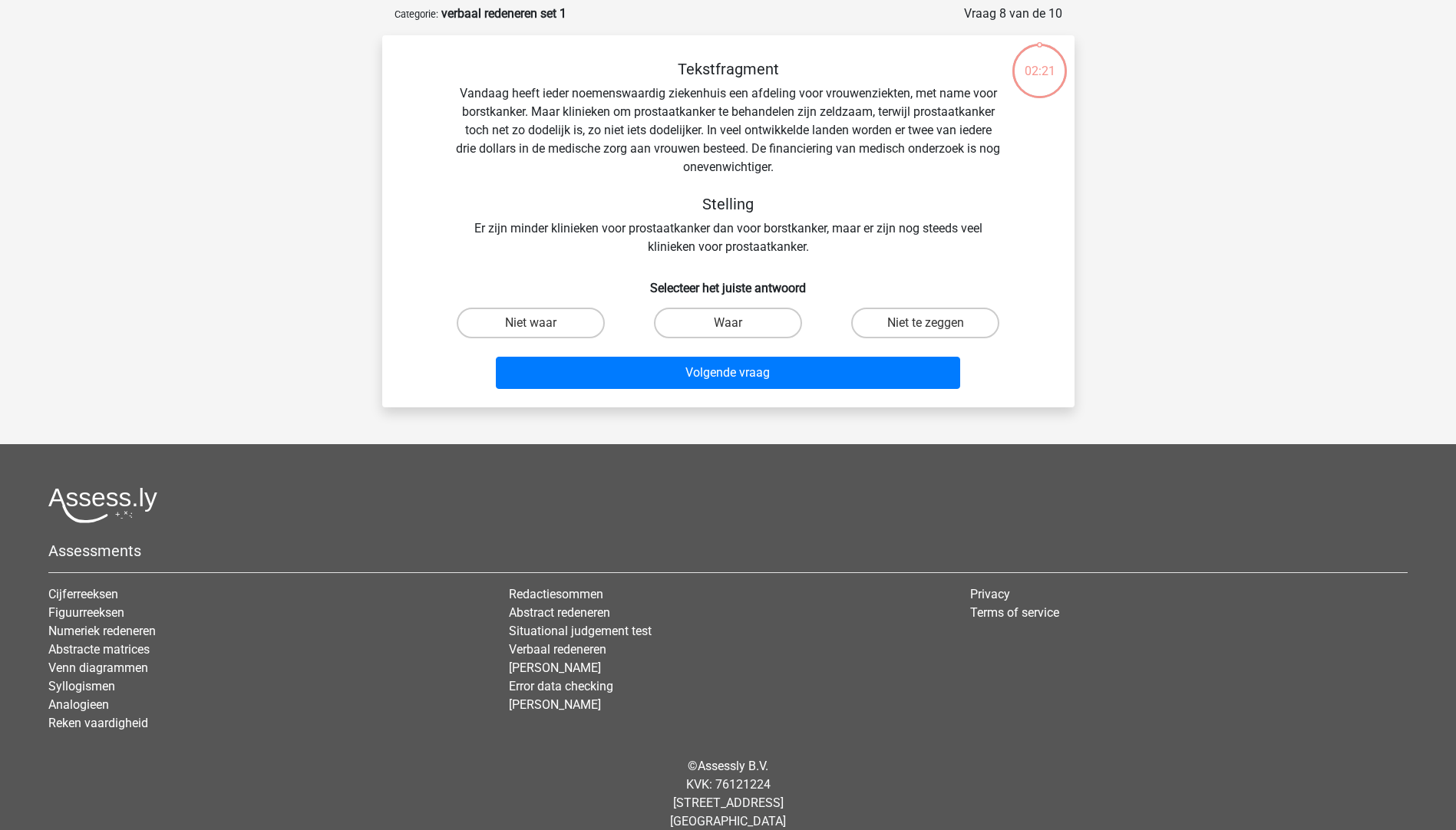
scroll to position [76, 0]
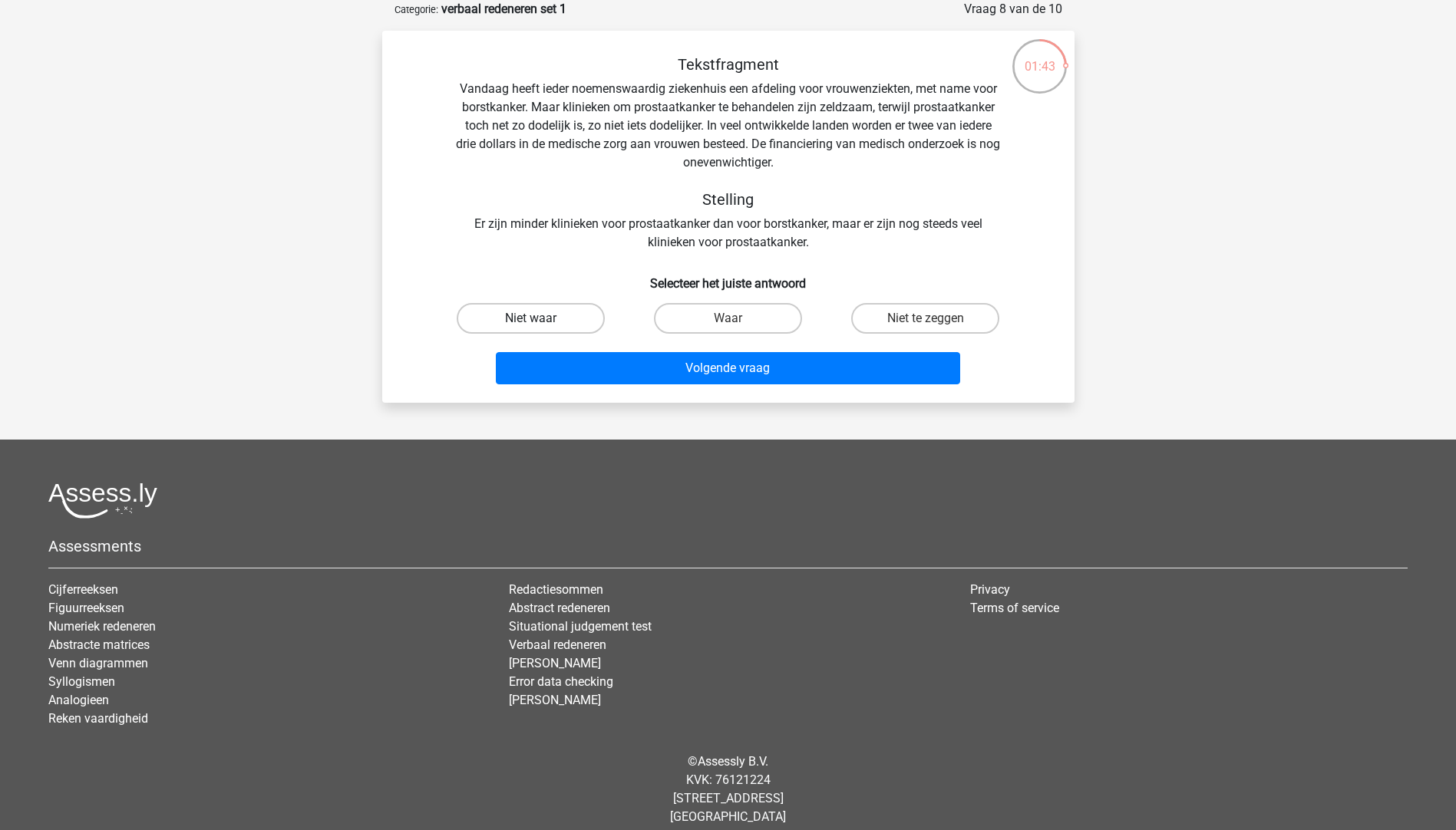
click at [529, 316] on label "Niet waar" at bounding box center [530, 318] width 148 height 31
click at [530, 319] on input "Niet waar" at bounding box center [535, 323] width 10 height 10
radio input "true"
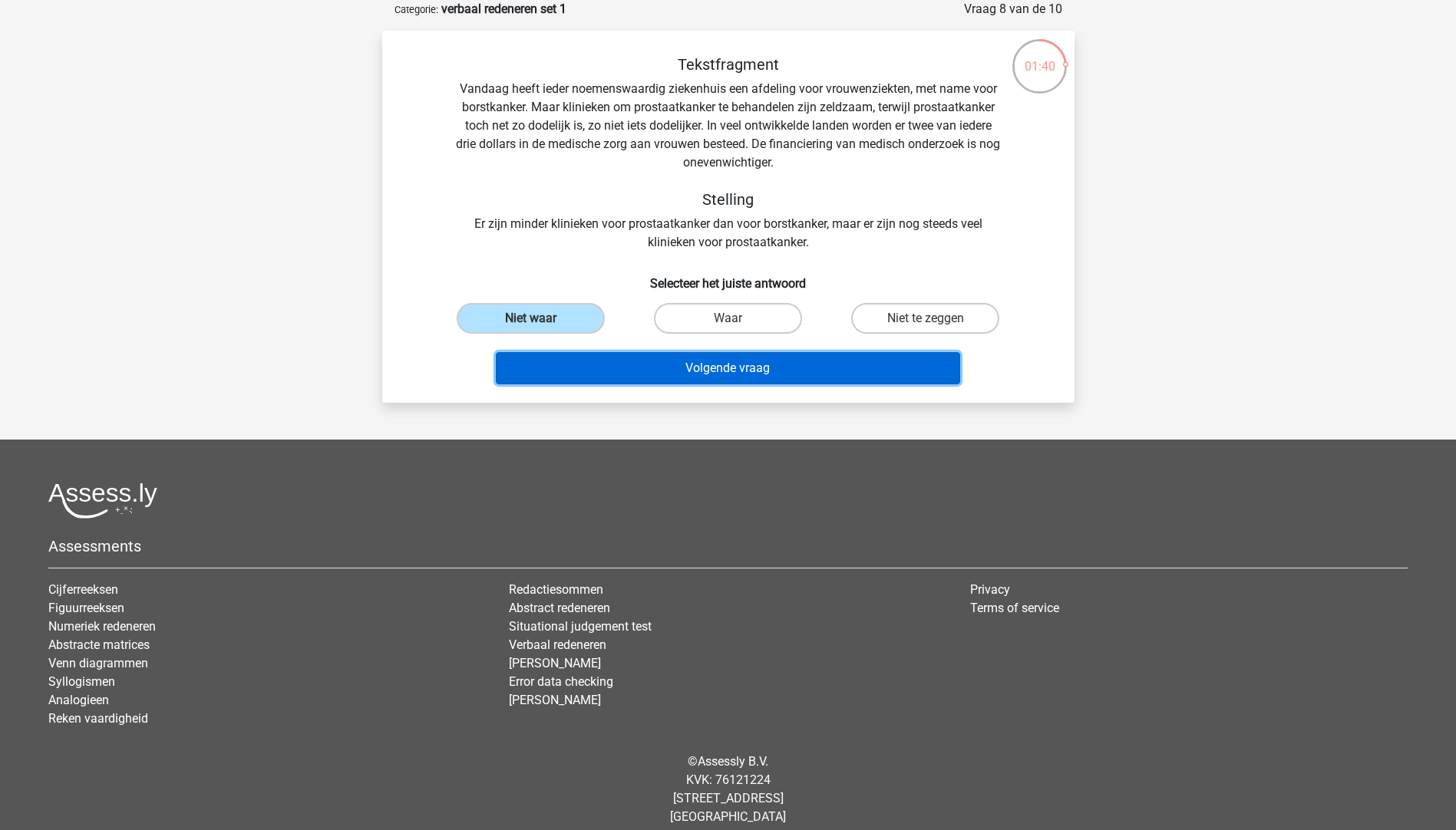
click at [771, 372] on button "Volgende vraag" at bounding box center [727, 368] width 465 height 32
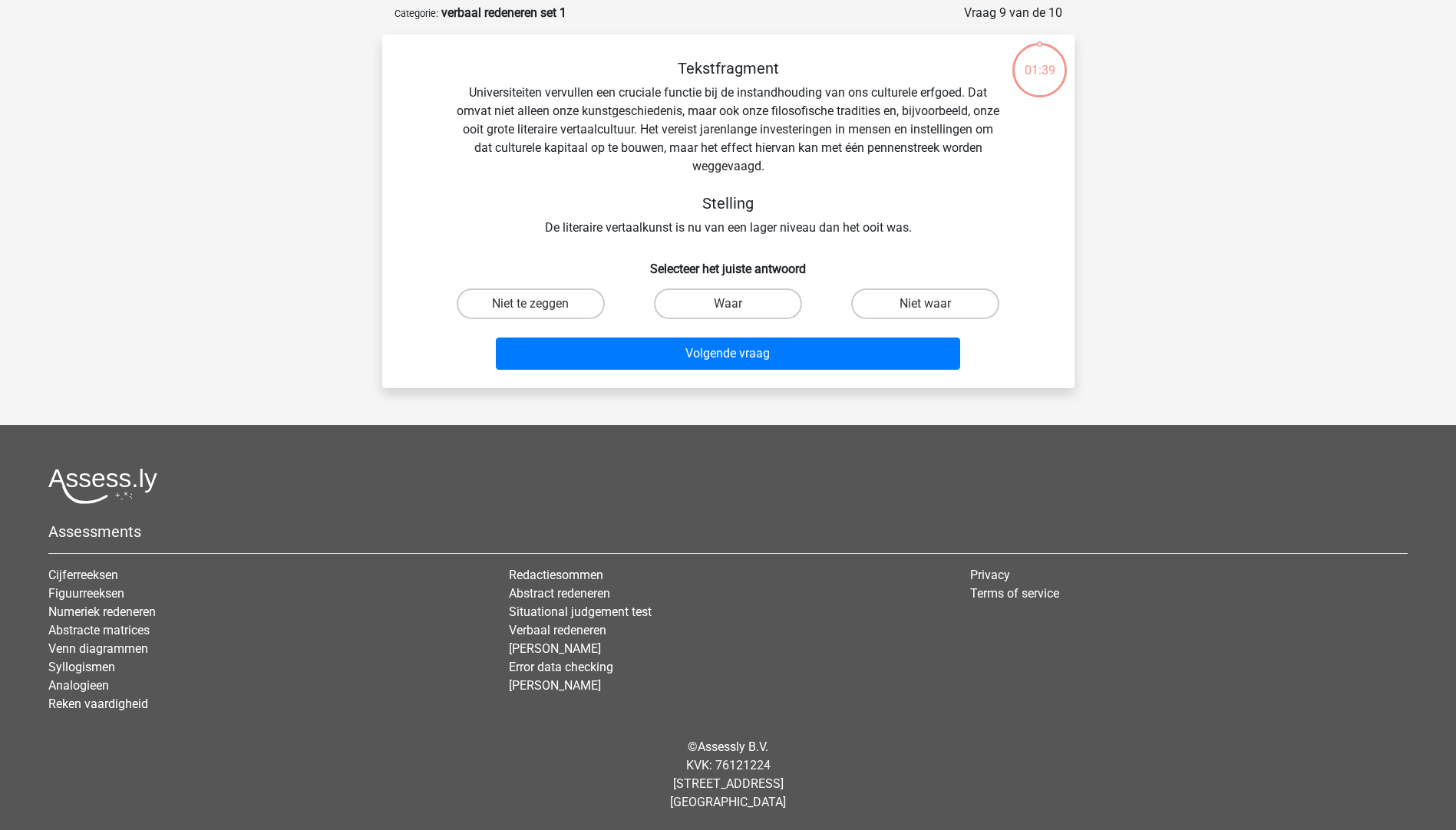
scroll to position [73, 0]
click at [918, 310] on label "Niet waar" at bounding box center [925, 304] width 148 height 31
click at [926, 310] on input "Niet waar" at bounding box center [930, 308] width 10 height 10
radio input "true"
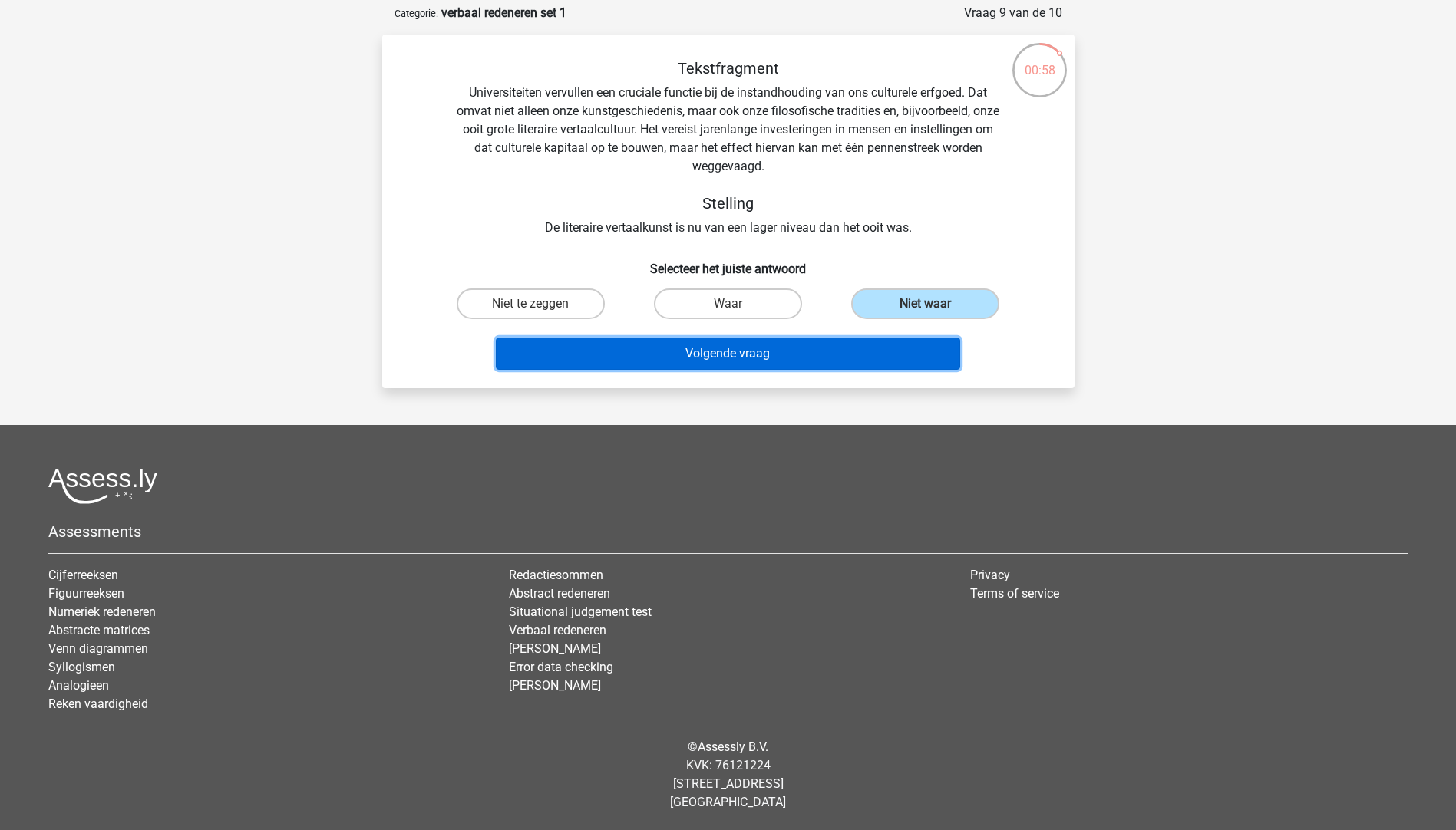
click at [805, 357] on button "Volgende vraag" at bounding box center [727, 353] width 465 height 32
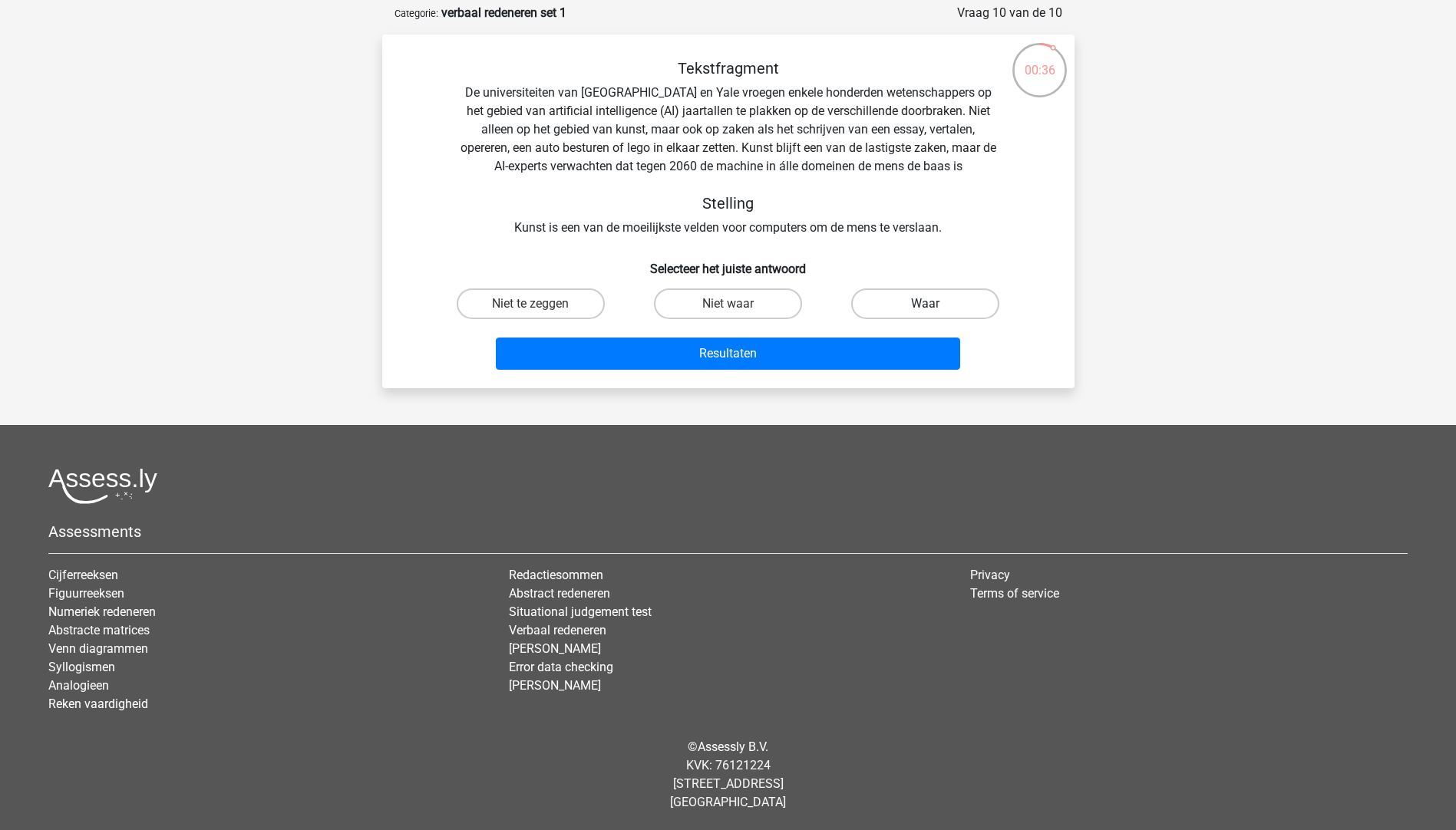
click at [887, 302] on label "Waar" at bounding box center [925, 304] width 148 height 31
click at [926, 304] on input "Waar" at bounding box center [930, 308] width 10 height 10
radio input "true"
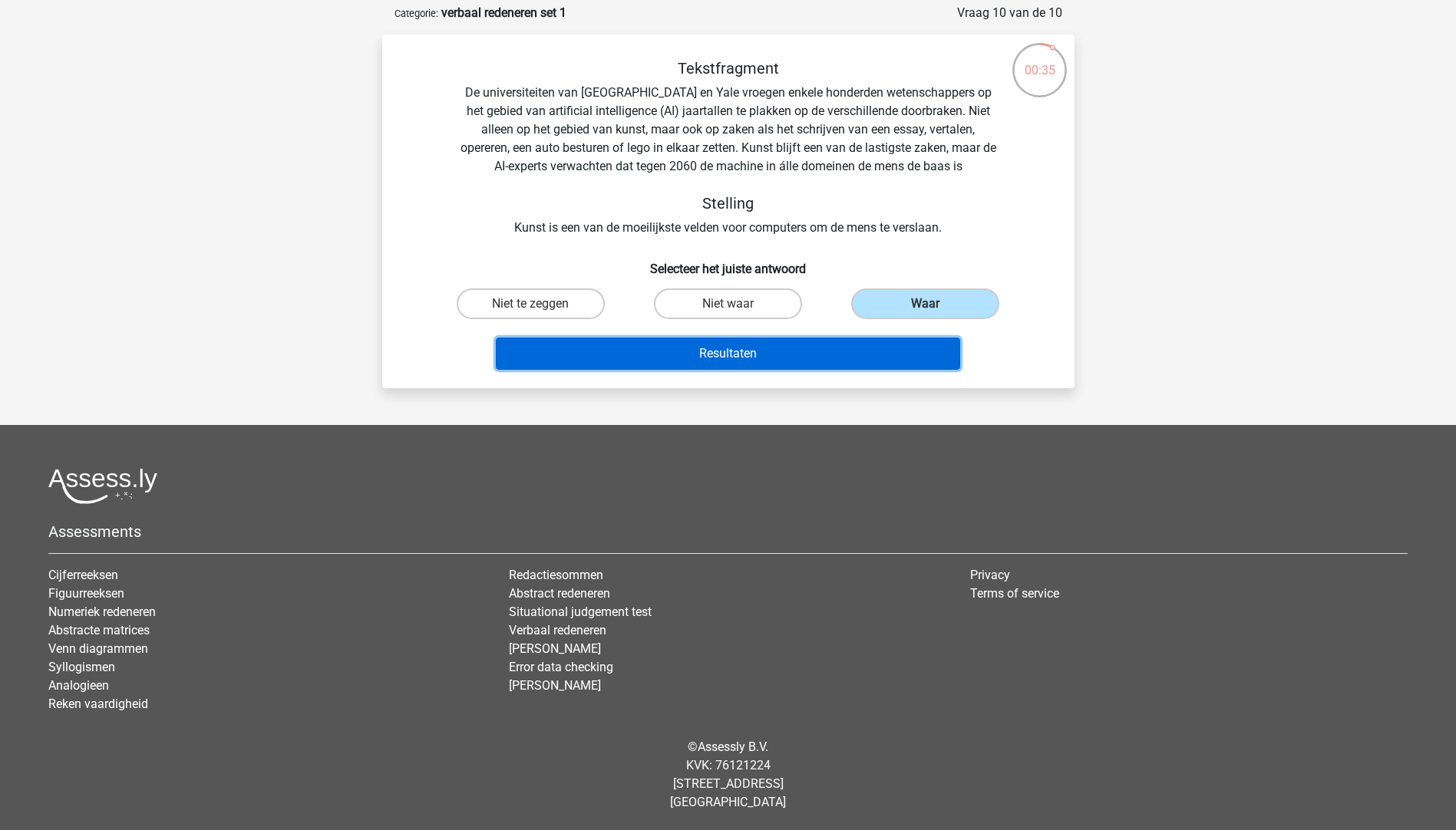
click at [758, 350] on button "Resultaten" at bounding box center [727, 353] width 465 height 32
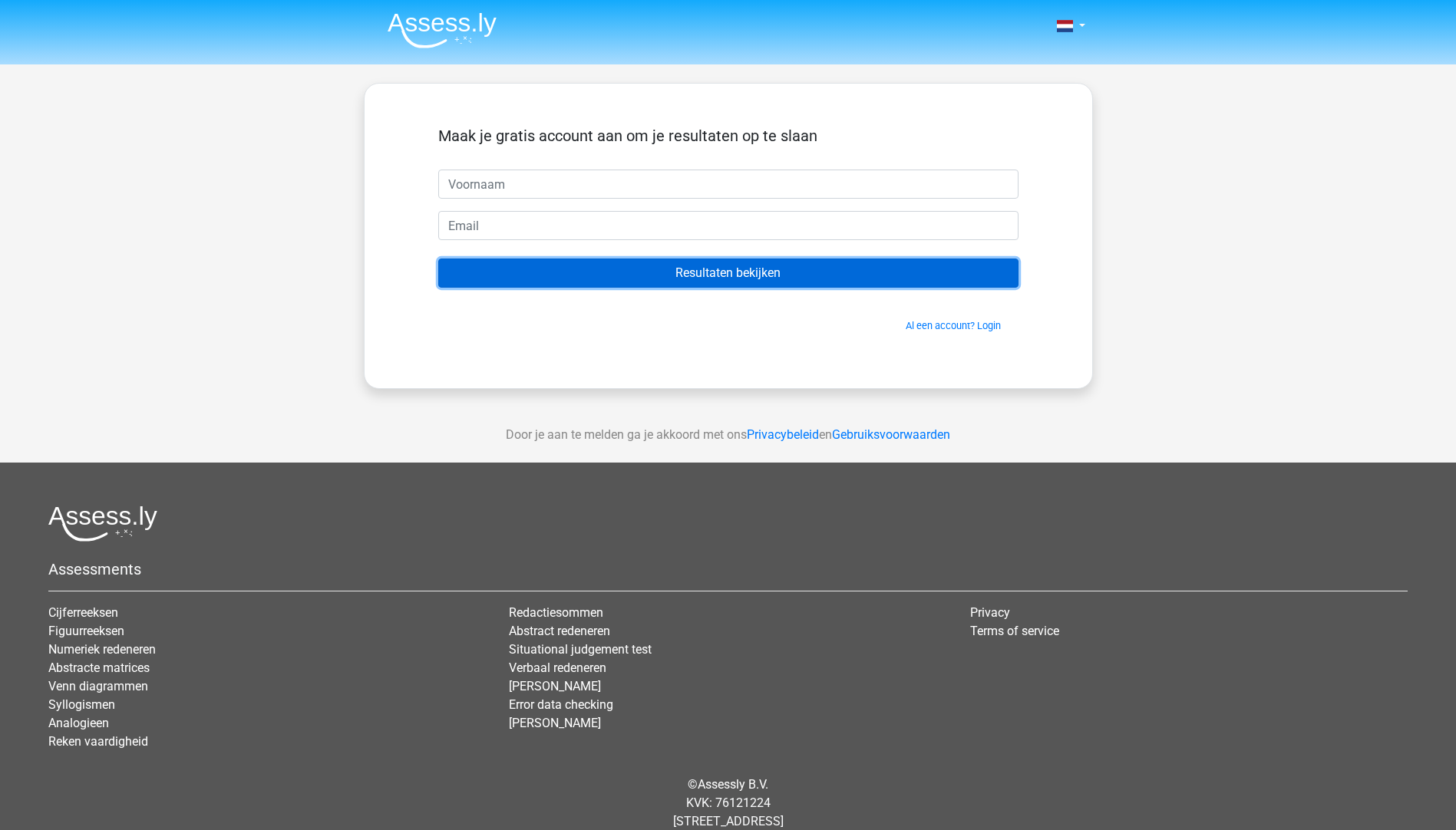
click at [729, 271] on input "Resultaten bekijken" at bounding box center [728, 272] width 580 height 29
